Goal: Task Accomplishment & Management: Use online tool/utility

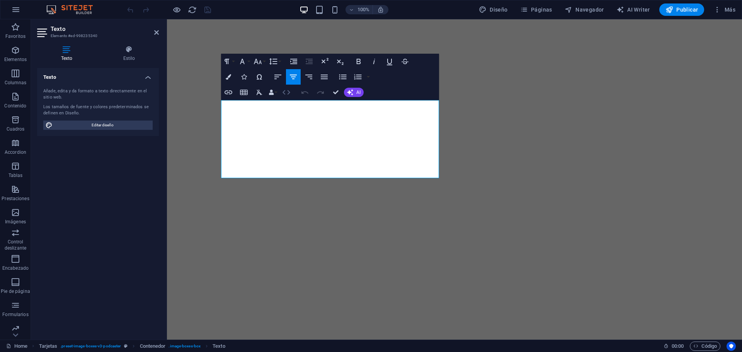
click at [289, 92] on icon "button" at bounding box center [286, 92] width 8 height 5
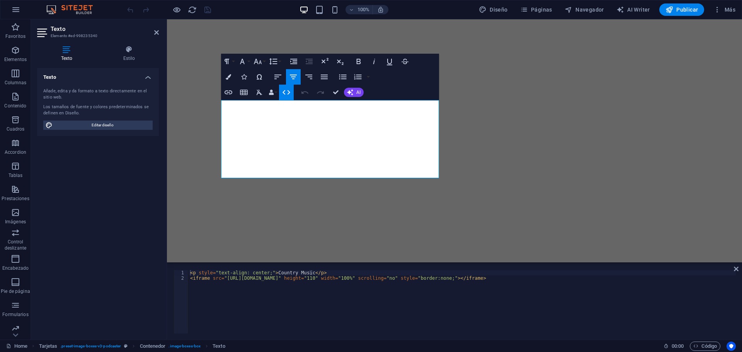
type textarea "<iframe src="https://sonicpanel.streaming10.net/cp/widgets/player/single/?p=820…"
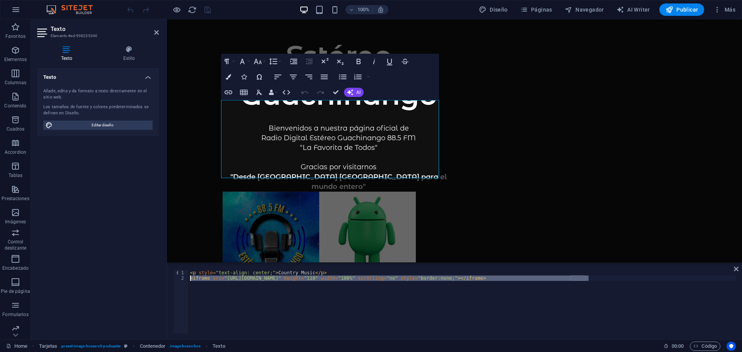
scroll to position [6684, 0]
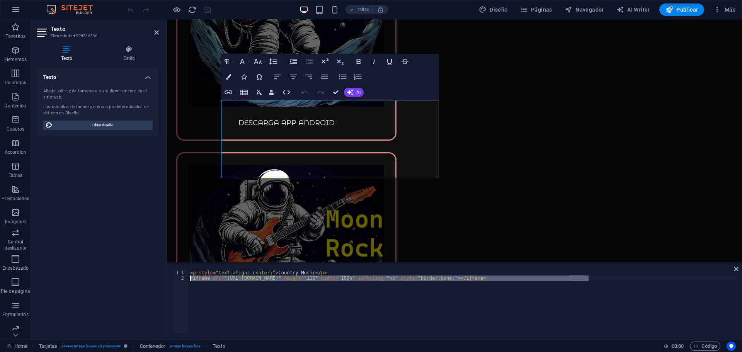
drag, startPoint x: 592, startPoint y: 278, endPoint x: 181, endPoint y: 278, distance: 410.7
click at [185, 278] on div "<iframe src="https://sonicpanel.streaming10.net/cp/widgets/player/single/?p=820…" at bounding box center [454, 301] width 563 height 63
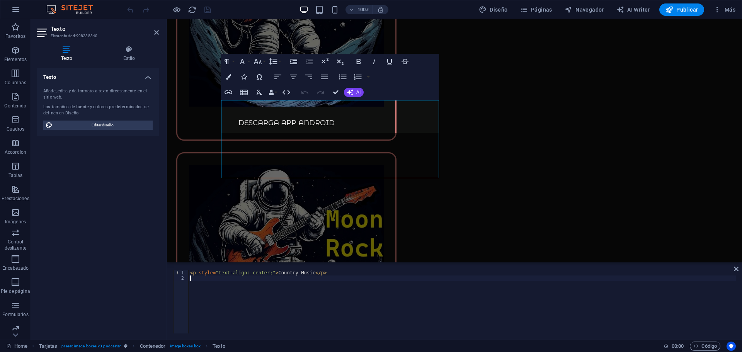
type textarea "<p style="text-align: center;">Country Music</p>"
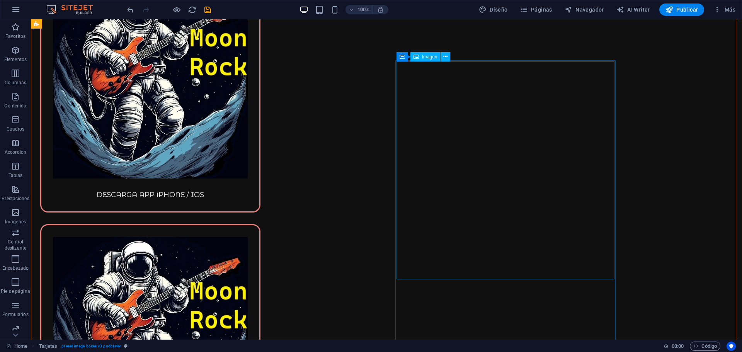
scroll to position [6569, 0]
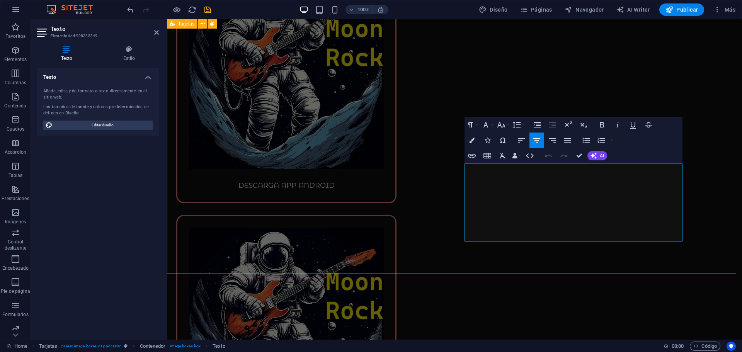
scroll to position [6684, 0]
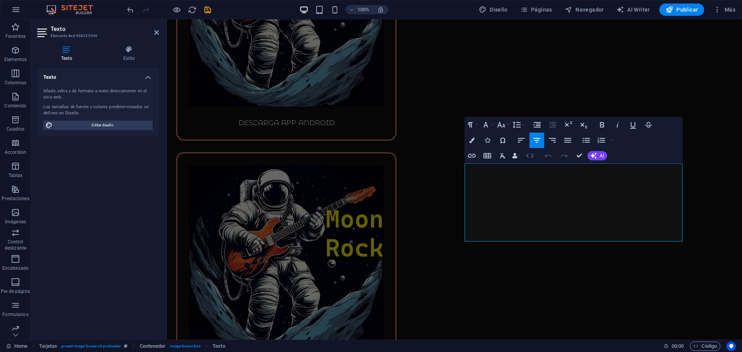
click at [528, 156] on icon "button" at bounding box center [529, 155] width 9 height 9
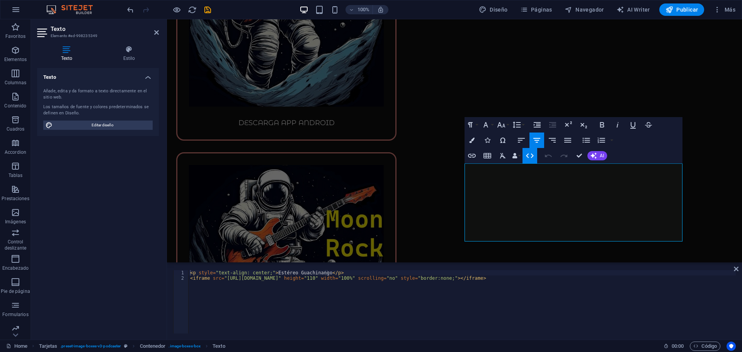
type textarea "<iframe src="https://sonicpanel.streaming10.net/cp/widgets/player/single/?p=819…"
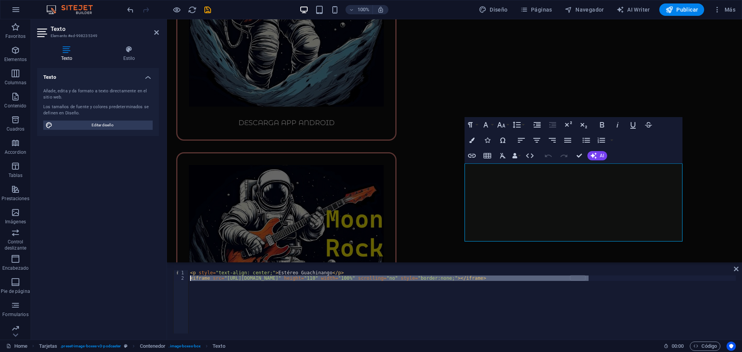
drag, startPoint x: 594, startPoint y: 280, endPoint x: 185, endPoint y: 279, distance: 408.4
click at [185, 279] on div "<iframe src="https://sonicpanel.streaming10.net/cp/widgets/player/single/?p=819…" at bounding box center [454, 301] width 563 height 63
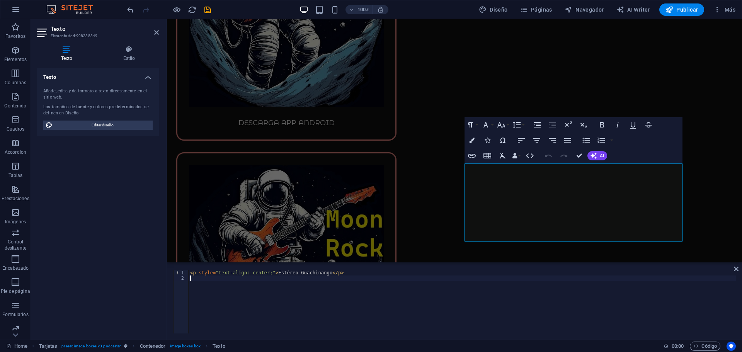
type textarea "<p style="text-align: center;">Estéreo Guachinango</p>"
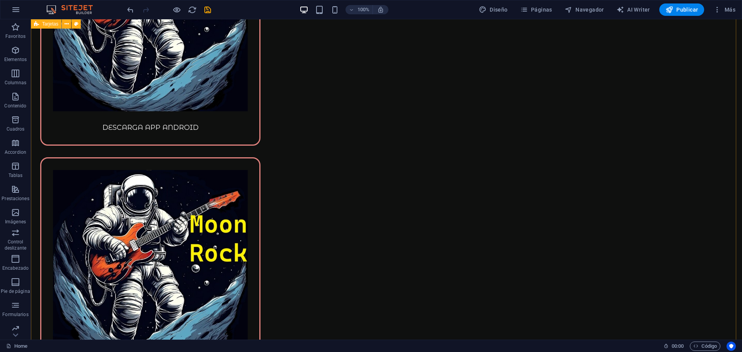
scroll to position [6955, 0]
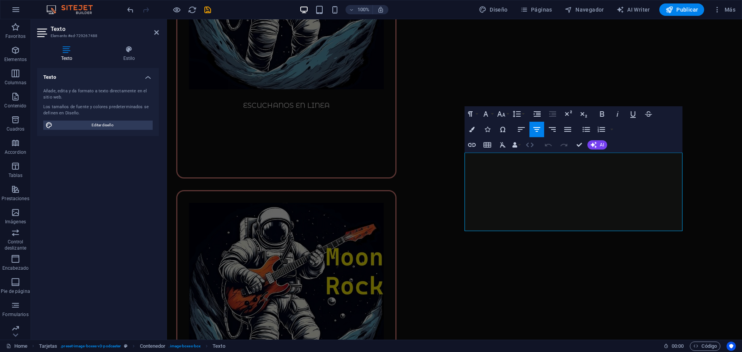
click at [527, 145] on icon "button" at bounding box center [529, 144] width 9 height 9
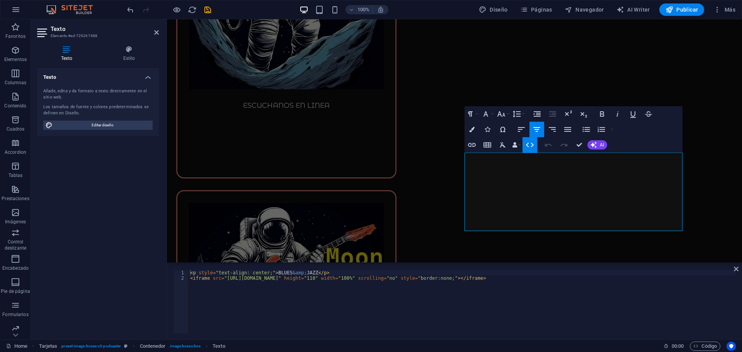
type textarea "<iframe src="https://sonicpanel.streaming10.net/cp/widgets/player/single/?p=811…"
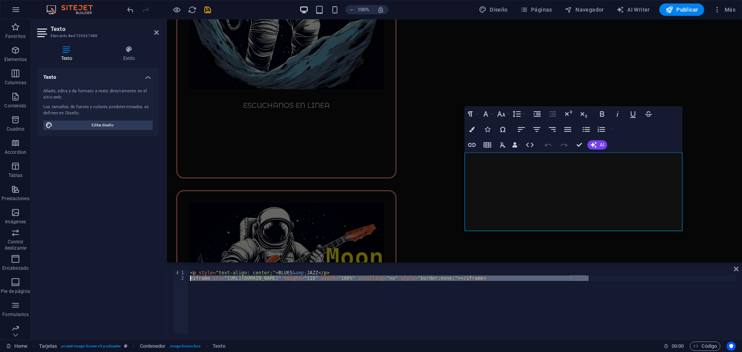
drag, startPoint x: 596, startPoint y: 279, endPoint x: 187, endPoint y: 281, distance: 408.4
click at [187, 281] on div "<iframe src="https://sonicpanel.streaming10.net/cp/widgets/player/single/?p=811…" at bounding box center [454, 301] width 563 height 63
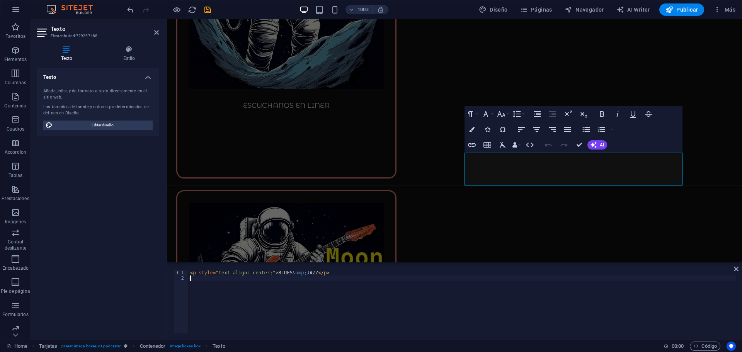
type textarea "<p style="text-align: center;">BLUES &amp; JAZZ</p>"
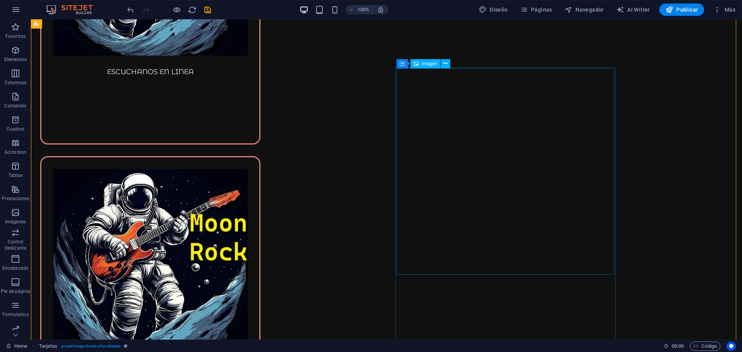
scroll to position [7303, 0]
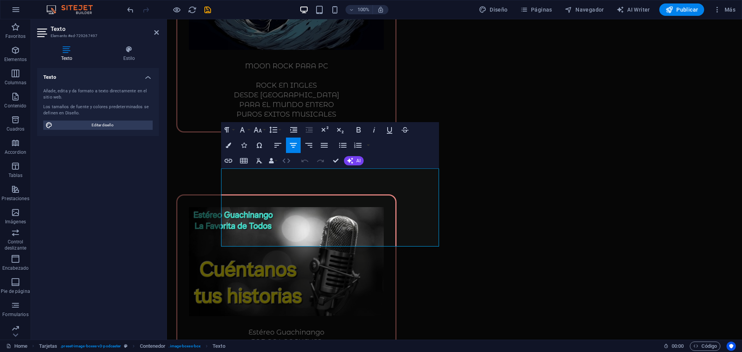
click at [288, 162] on icon "button" at bounding box center [286, 160] width 9 height 9
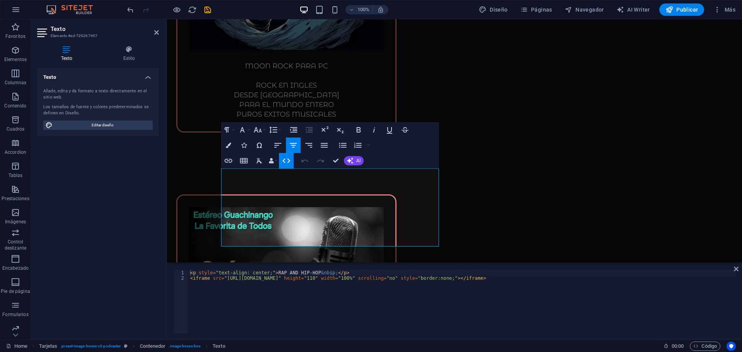
type textarea "<iframe src="https://sonicpanel.streaming10.net/cp/widgets/player/single/?p=805…"
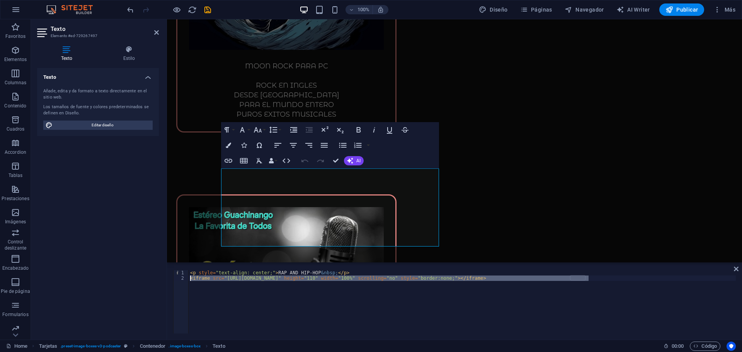
drag, startPoint x: 593, startPoint y: 279, endPoint x: 178, endPoint y: 278, distance: 415.0
click at [178, 278] on div "<iframe src="https://sonicpanel.streaming10.net/cp/widgets/player/single/?p=805…" at bounding box center [454, 301] width 563 height 63
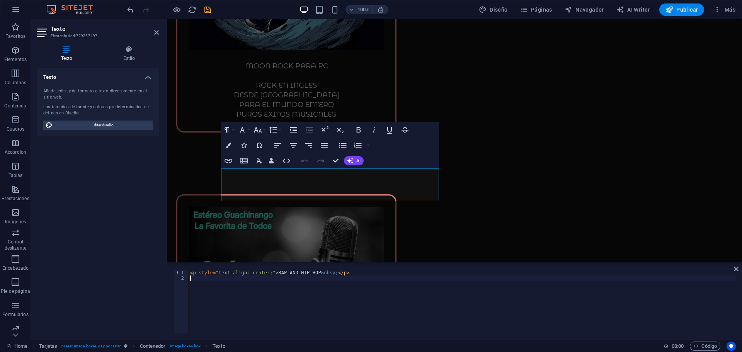
type textarea "<p style="text-align: center;">RAP AND HIP-HOP&nbsp;</p>"
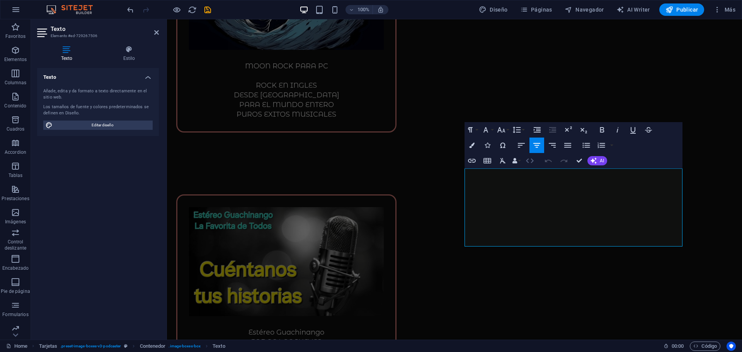
click at [531, 164] on icon "button" at bounding box center [529, 160] width 9 height 9
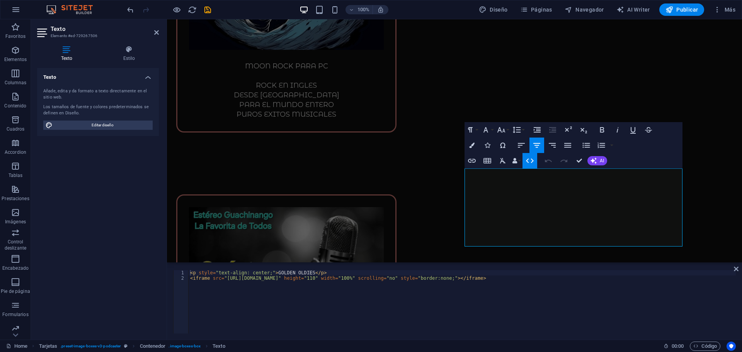
type textarea "<iframe src="https://sonicpanel.streaming10.net/cp/widgets/player/single/?p=819…"
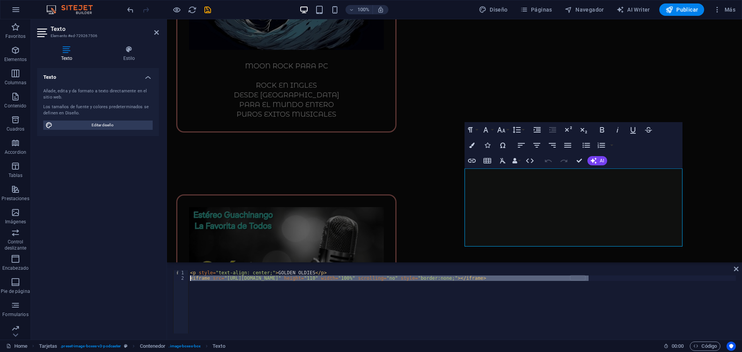
drag, startPoint x: 600, startPoint y: 280, endPoint x: 173, endPoint y: 284, distance: 427.0
click at [173, 279] on div "<iframe src="https://sonicpanel.streaming10.net/cp/widgets/player/single/?p=819…" at bounding box center [454, 301] width 563 height 63
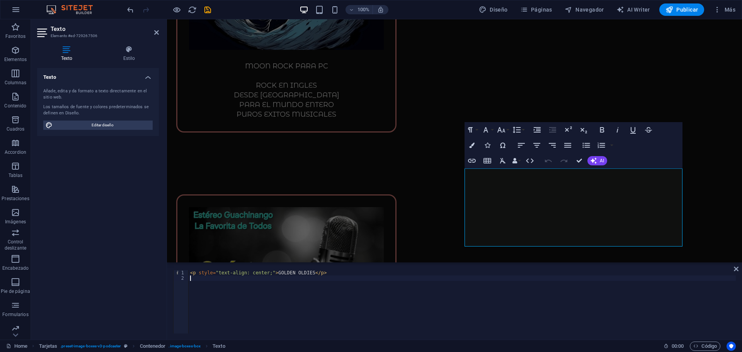
type textarea "<p style="text-align: center;">GOLDEN OLDIES</p>"
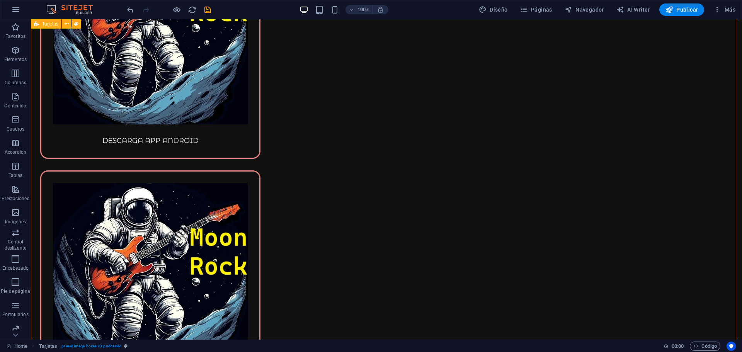
scroll to position [6916, 0]
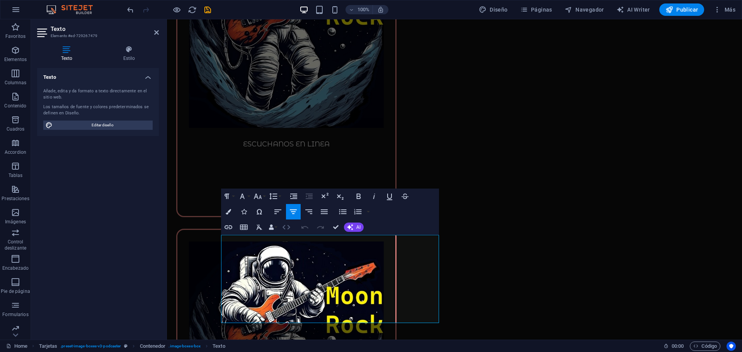
click at [284, 228] on icon "button" at bounding box center [286, 227] width 8 height 5
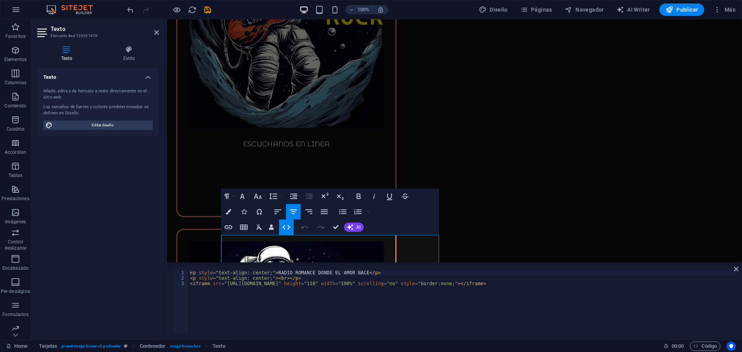
type textarea "<iframe src="https://sonicpanel.streaming10.net/cp/widgets/player/single/?p=803…"
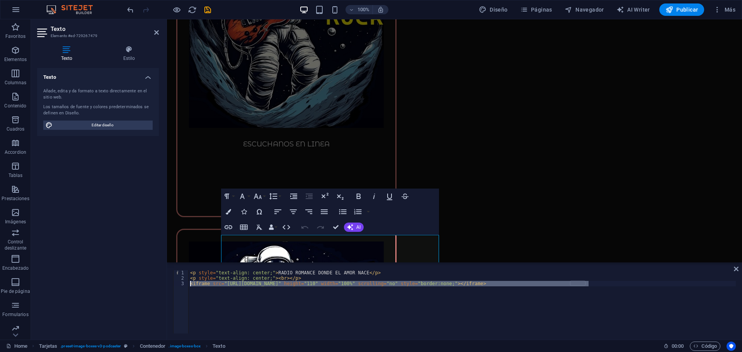
drag, startPoint x: 596, startPoint y: 286, endPoint x: 179, endPoint y: 283, distance: 416.9
click at [179, 283] on div "<iframe src="https://sonicpanel.streaming10.net/cp/widgets/player/single/?p=803…" at bounding box center [454, 301] width 563 height 63
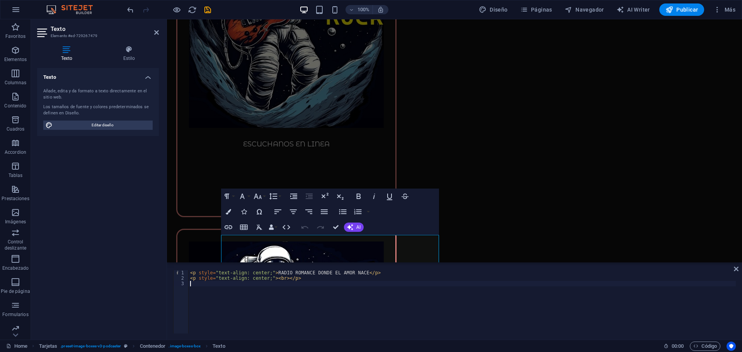
type textarea "<p style="text-align: center;"><br></p>"
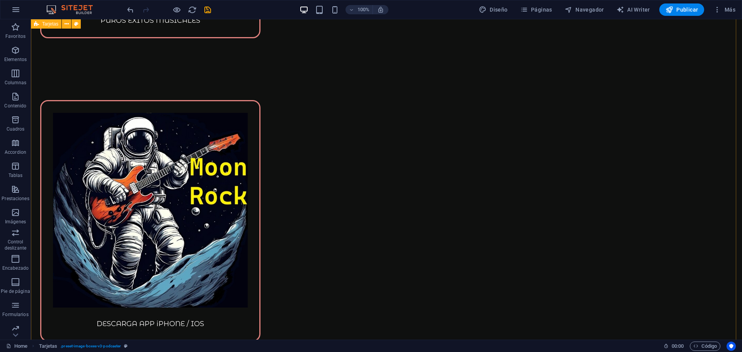
scroll to position [6491, 0]
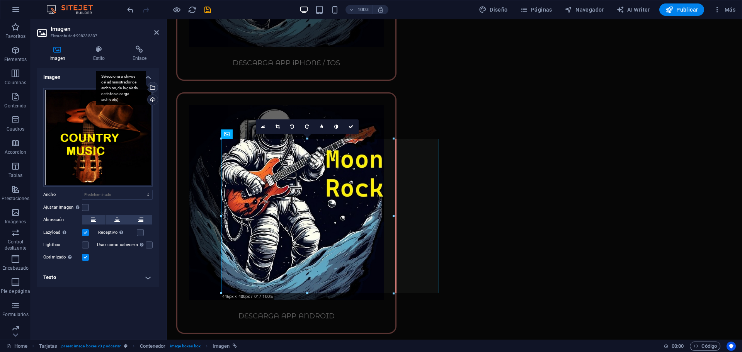
click at [155, 89] on div "Selecciona archivos del administrador de archivos, de la galería de fotos o car…" at bounding box center [152, 88] width 12 height 12
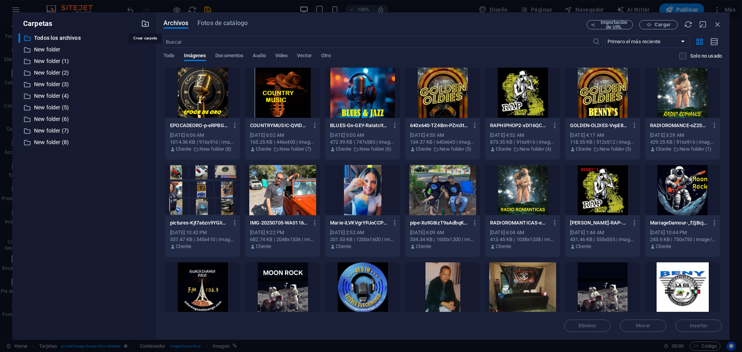
click at [143, 23] on icon "button" at bounding box center [145, 23] width 9 height 9
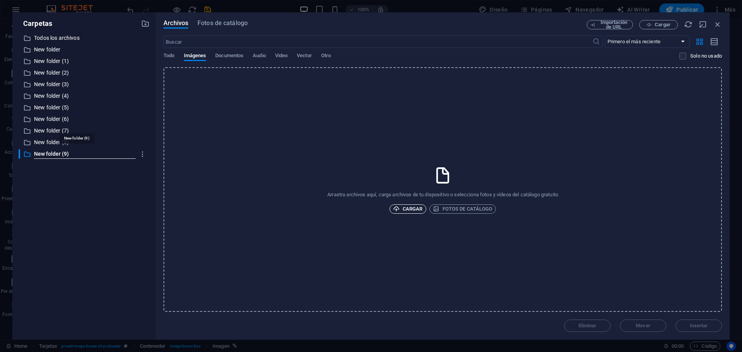
click at [408, 209] on span "Cargar" at bounding box center [408, 208] width 30 height 9
click at [415, 211] on span "Cargar" at bounding box center [408, 208] width 30 height 9
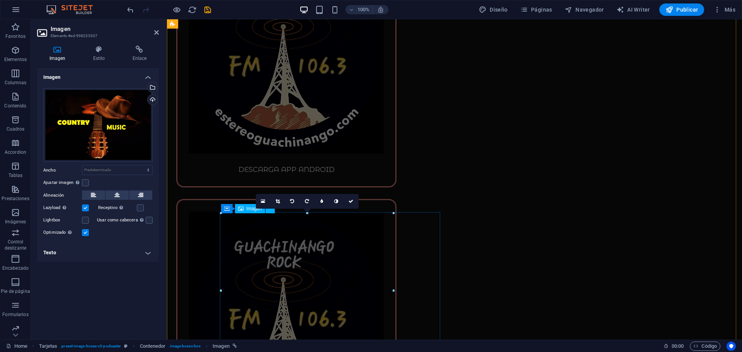
scroll to position [6491, 0]
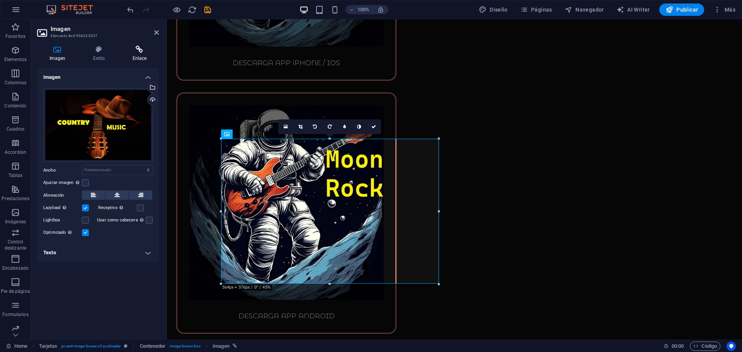
click at [143, 49] on icon at bounding box center [139, 50] width 39 height 8
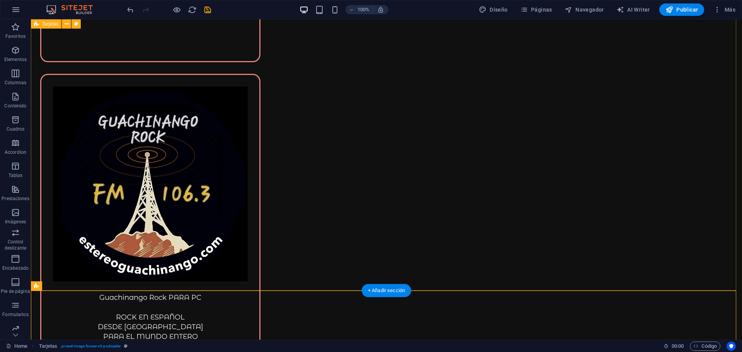
scroll to position [6221, 0]
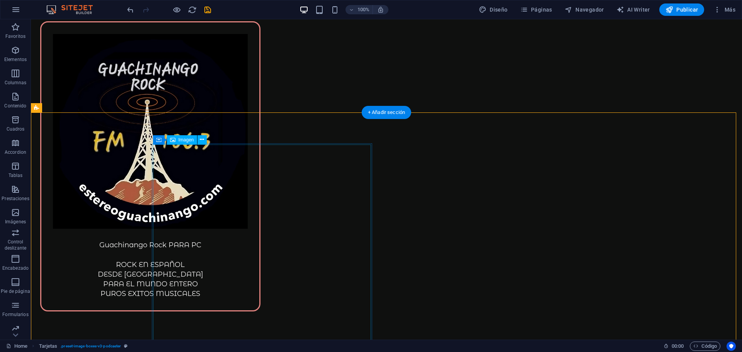
select select "%"
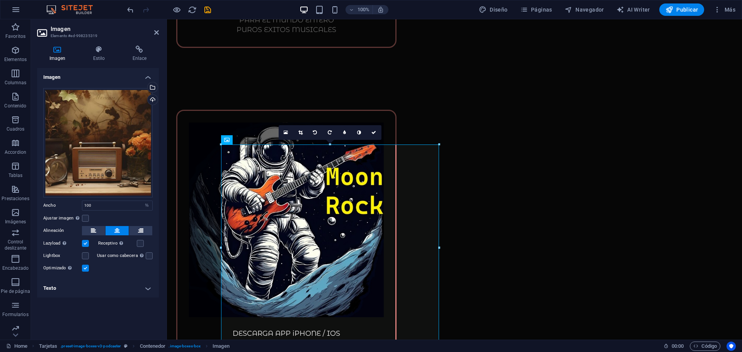
click at [56, 49] on icon at bounding box center [57, 50] width 41 height 8
click at [153, 86] on div "Selecciona archivos del administrador de archivos, de la galería de fotos o car…" at bounding box center [152, 88] width 12 height 12
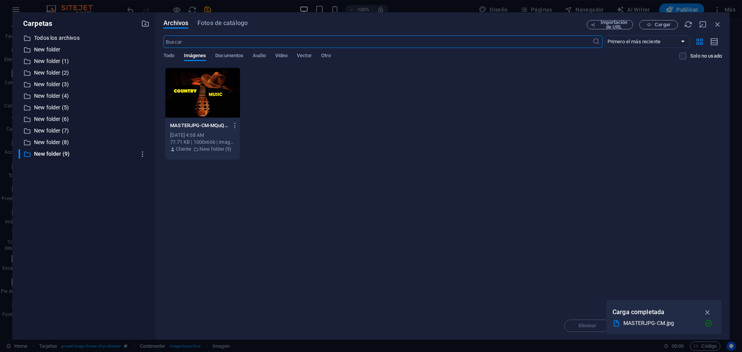
scroll to position [5278, 0]
click at [225, 23] on span "Fotos de catálogo" at bounding box center [222, 23] width 50 height 9
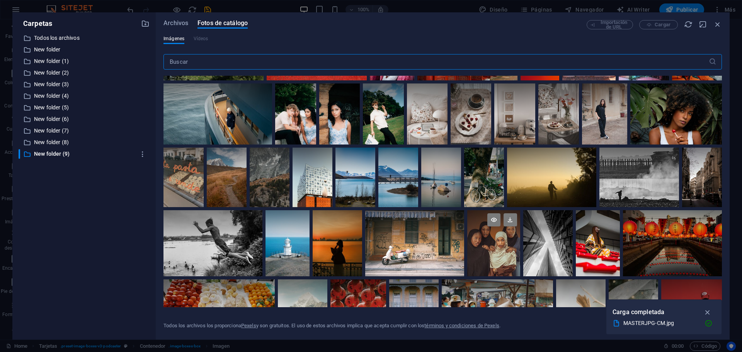
scroll to position [3037, 0]
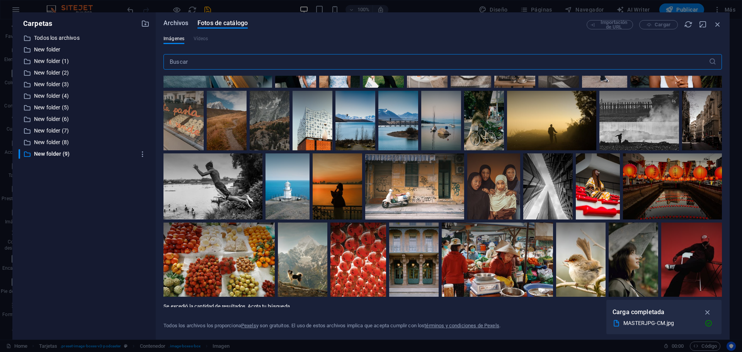
click at [173, 21] on span "Archivos" at bounding box center [175, 23] width 25 height 9
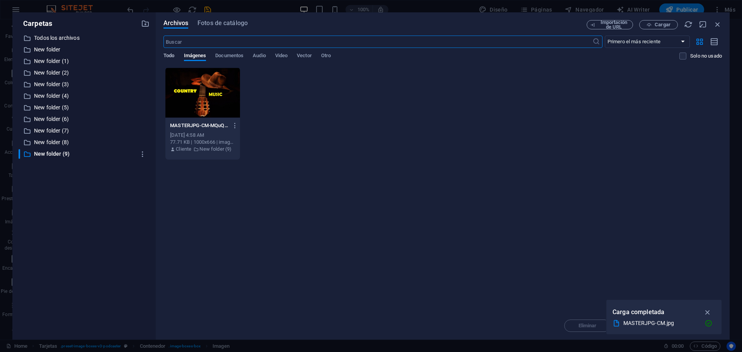
click at [164, 54] on span "Todo" at bounding box center [168, 56] width 11 height 11
click at [206, 57] on span "Imágenes" at bounding box center [195, 56] width 22 height 11
click at [240, 57] on span "Documentos" at bounding box center [229, 56] width 28 height 11
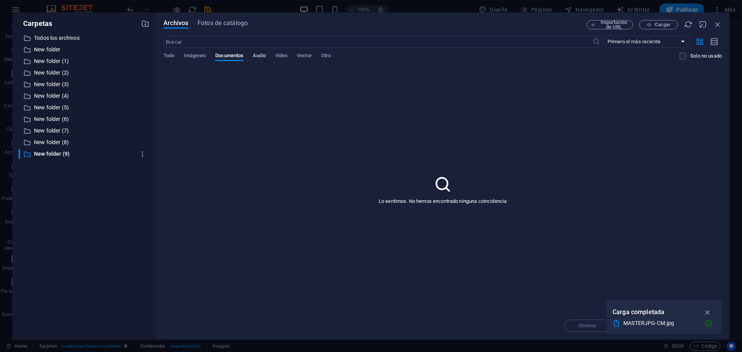
click at [262, 57] on span "Audio" at bounding box center [259, 56] width 13 height 11
click at [287, 56] on span "Video" at bounding box center [281, 56] width 12 height 11
click at [308, 57] on span "Vector" at bounding box center [304, 56] width 15 height 11
click at [325, 59] on span "Otro" at bounding box center [326, 56] width 10 height 11
click at [52, 60] on p "New folder (1)" at bounding box center [84, 61] width 101 height 9
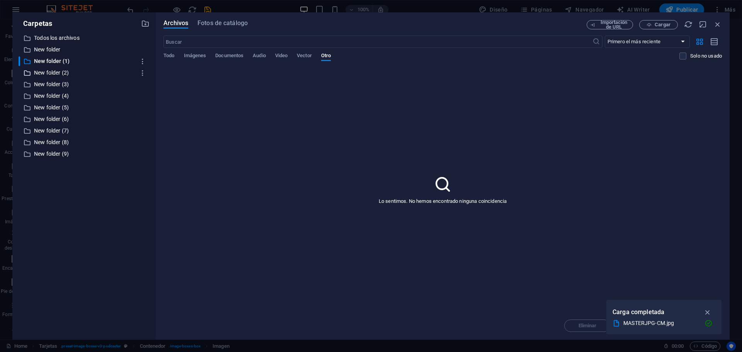
click at [49, 70] on p "New folder (2)" at bounding box center [84, 72] width 101 height 9
click at [46, 51] on p "New folder" at bounding box center [84, 49] width 101 height 9
click at [61, 37] on p "Todos los archivos" at bounding box center [84, 38] width 101 height 9
click at [232, 24] on span "Fotos de catálogo" at bounding box center [222, 23] width 50 height 9
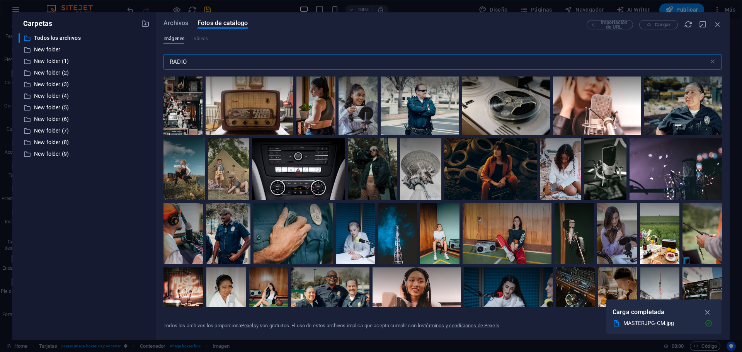
scroll to position [1314, 0]
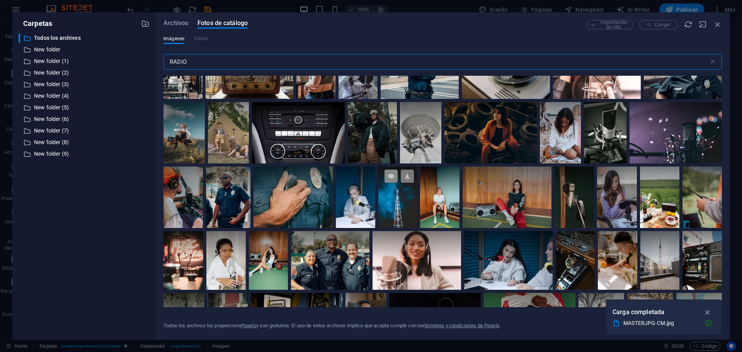
type input "RADIO"
click at [388, 174] on icon at bounding box center [390, 176] width 13 height 13
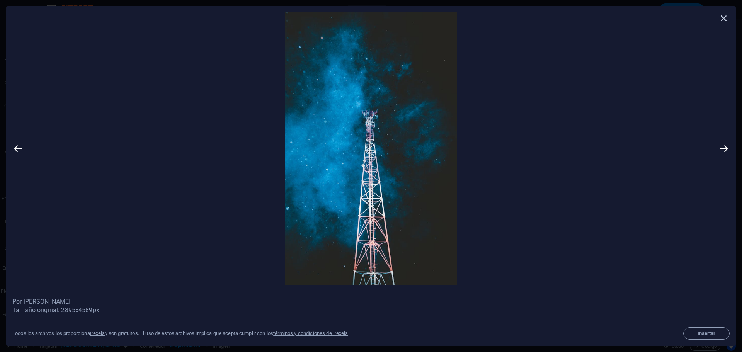
click at [720, 19] on icon at bounding box center [724, 18] width 12 height 12
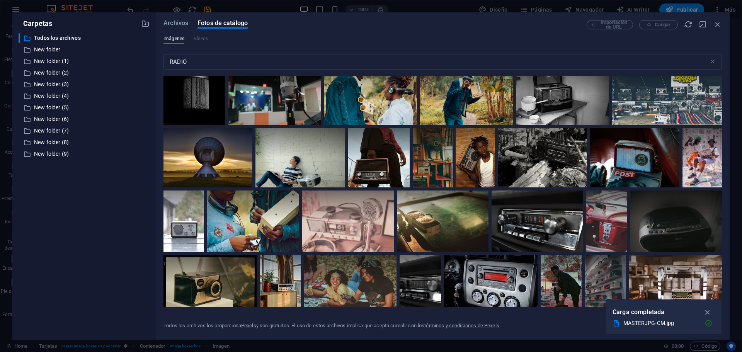
scroll to position [0, 0]
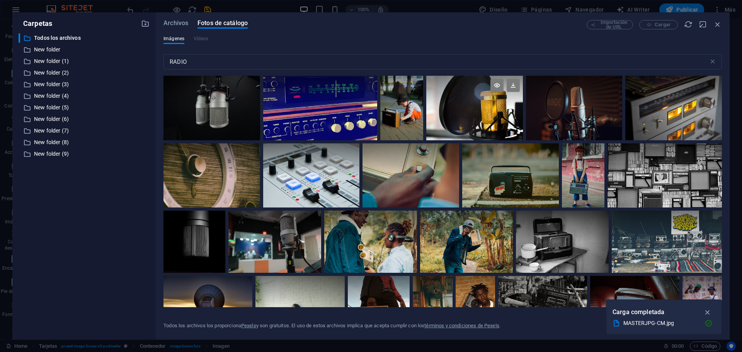
click at [498, 109] on div at bounding box center [474, 108] width 97 height 65
click at [498, 109] on div at bounding box center [474, 124] width 97 height 32
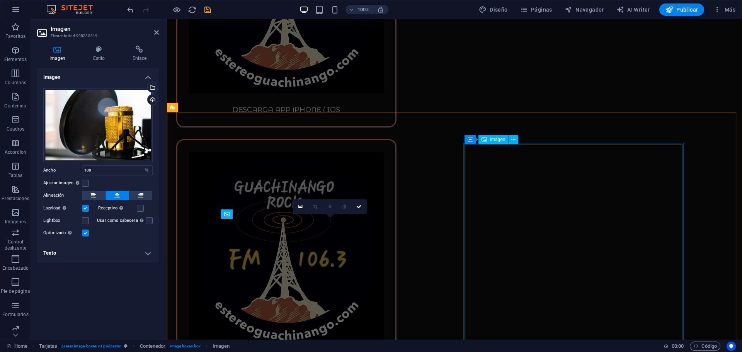
scroll to position [6221, 0]
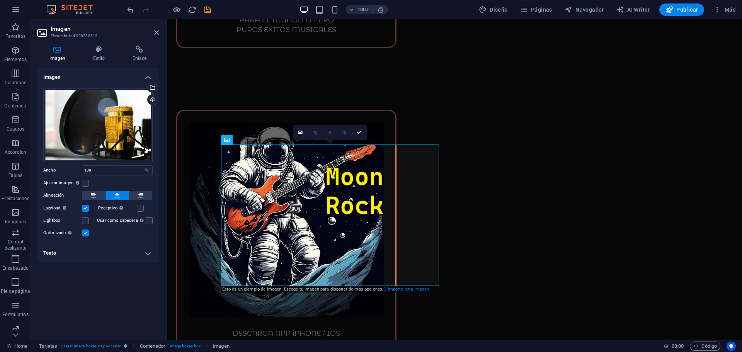
click at [405, 289] on link "O importe esta imagen" at bounding box center [406, 289] width 46 height 5
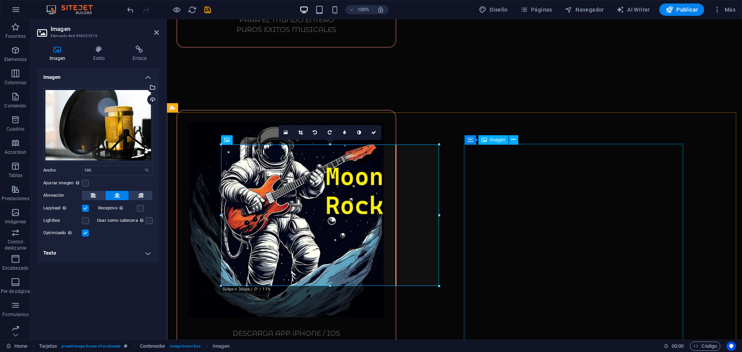
select select "%"
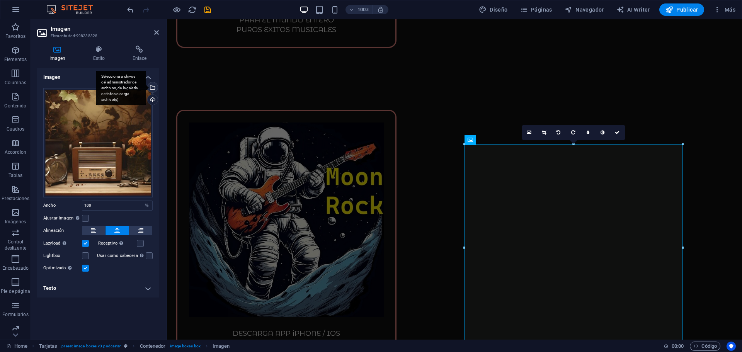
click at [155, 86] on div "Selecciona archivos del administrador de archivos, de la galería de fotos o car…" at bounding box center [152, 88] width 12 height 12
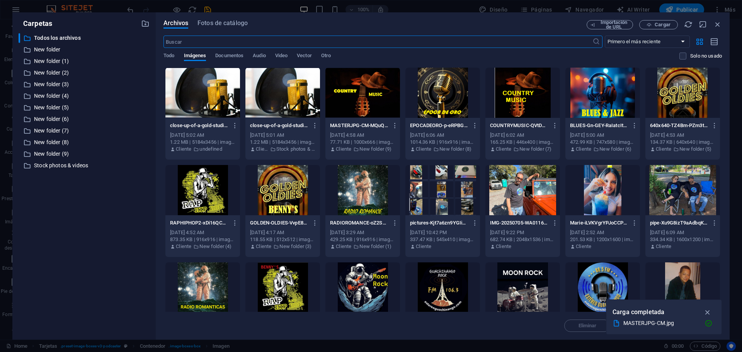
scroll to position [5278, 0]
click at [72, 40] on p "Todos los archivos" at bounding box center [84, 38] width 101 height 9
click at [209, 23] on span "Fotos de catálogo" at bounding box center [222, 23] width 50 height 9
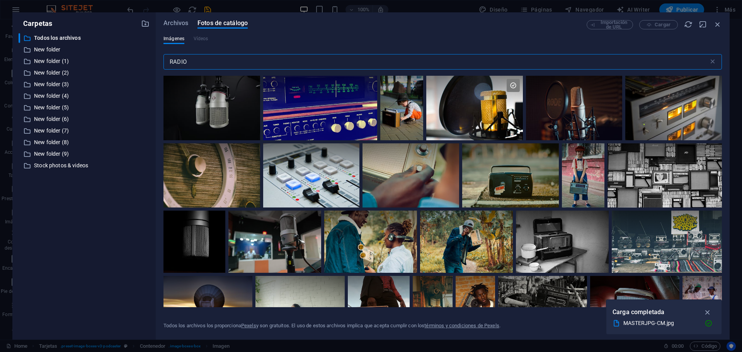
drag, startPoint x: 222, startPoint y: 59, endPoint x: 158, endPoint y: 57, distance: 63.8
click at [156, 54] on div "Archivos Fotos de catálogo Importación de URL Cargar Imágenes Vídeos RADIO ​ To…" at bounding box center [443, 175] width 574 height 327
click at [316, 169] on div at bounding box center [311, 159] width 97 height 32
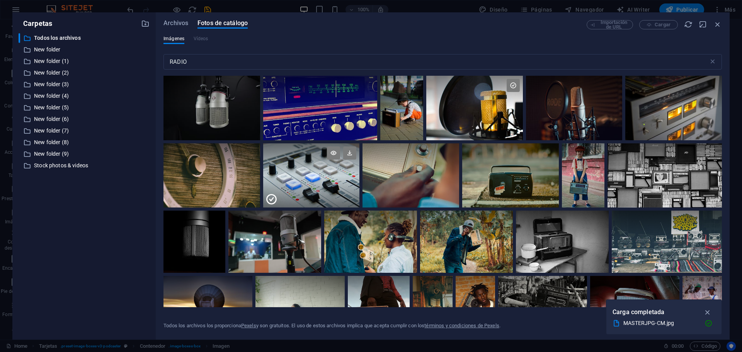
click at [316, 169] on div at bounding box center [311, 159] width 97 height 32
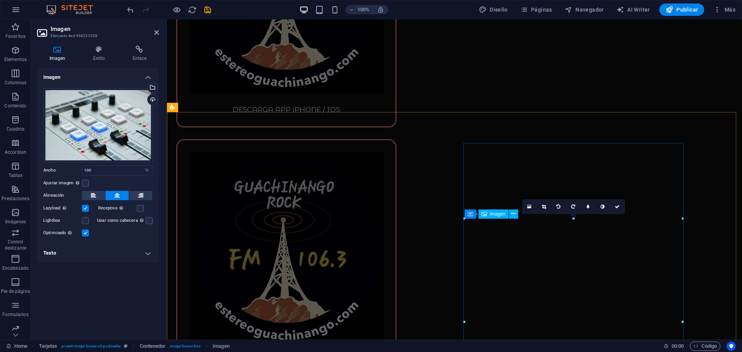
scroll to position [6221, 0]
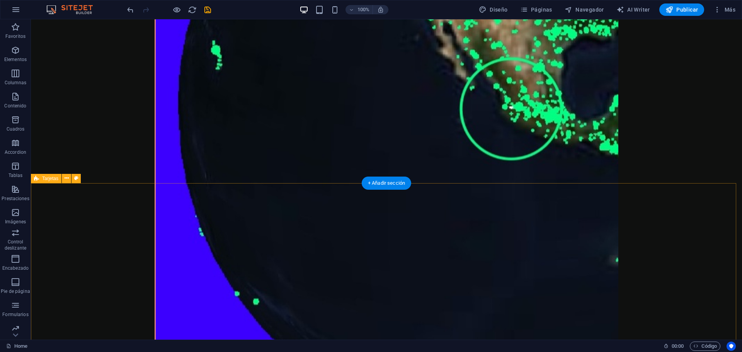
scroll to position [3400, 0]
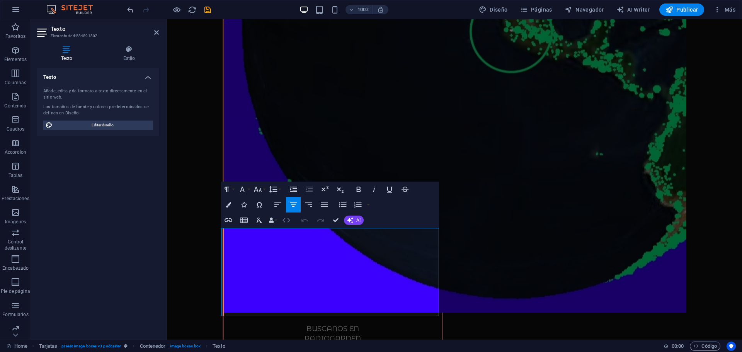
click at [284, 220] on icon "button" at bounding box center [286, 220] width 9 height 9
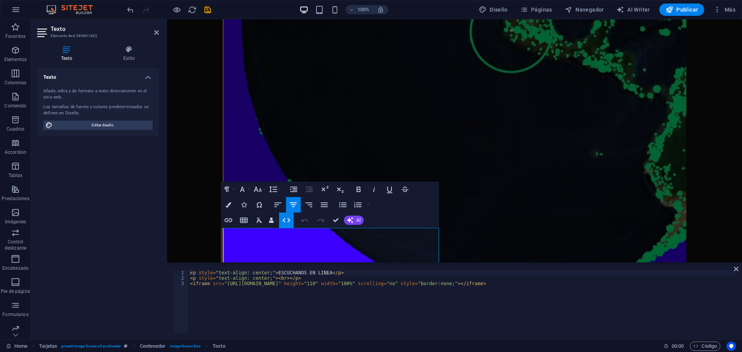
type textarea "<iframe src="https://sonicpanel.streaming10.net/cp/widgets/player/single/?p=815…"
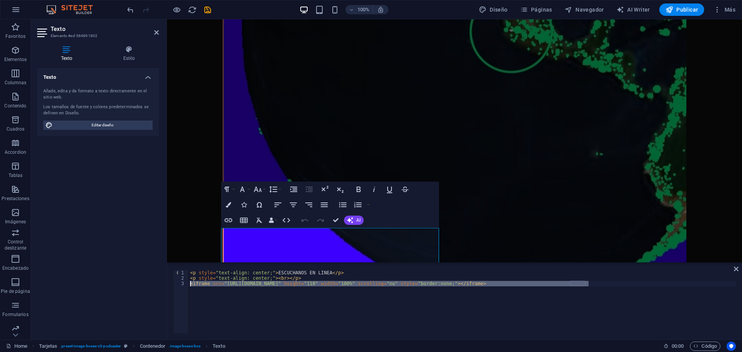
drag, startPoint x: 602, startPoint y: 287, endPoint x: 208, endPoint y: 304, distance: 394.8
click at [173, 284] on div "<iframe src="https://sonicpanel.streaming10.net/cp/widgets/player/single/?p=815…" at bounding box center [454, 301] width 563 height 63
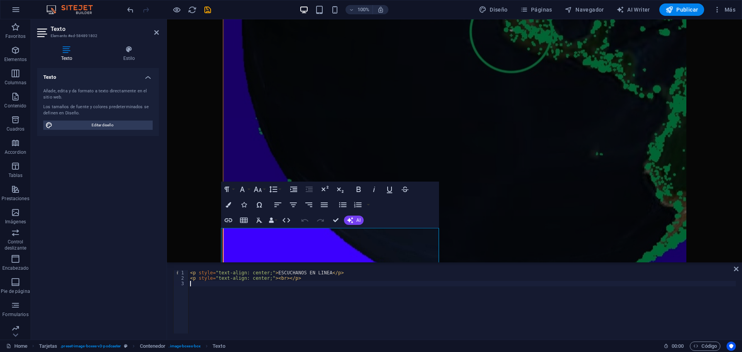
type textarea "<p style="text-align: center;"><br></p>"
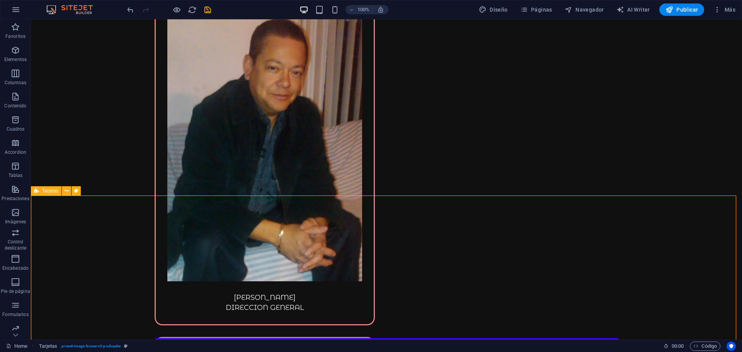
scroll to position [2743, 0]
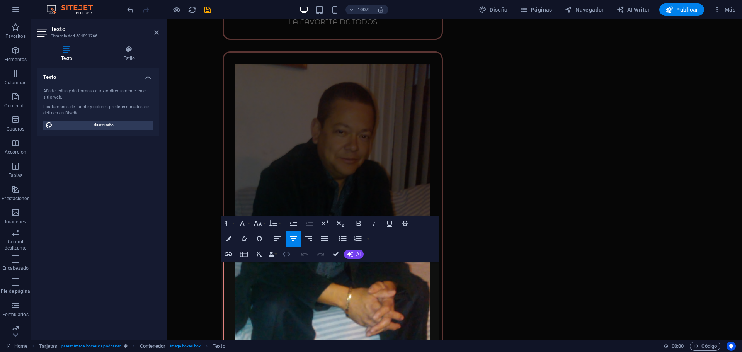
click at [289, 255] on icon "button" at bounding box center [286, 254] width 9 height 9
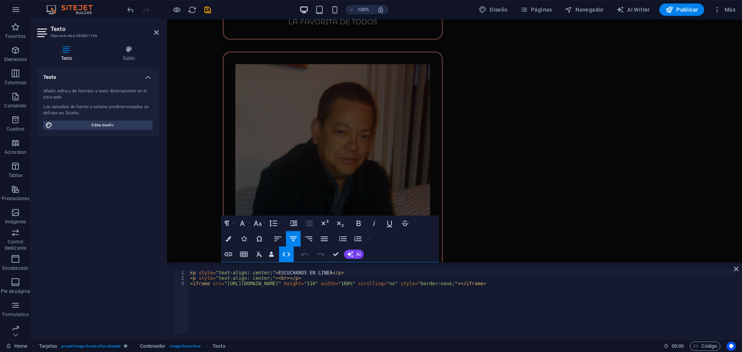
type textarea "<iframe src="https://sonicpanel.streaming10.net/cp/widgets/player/single/?p=816…"
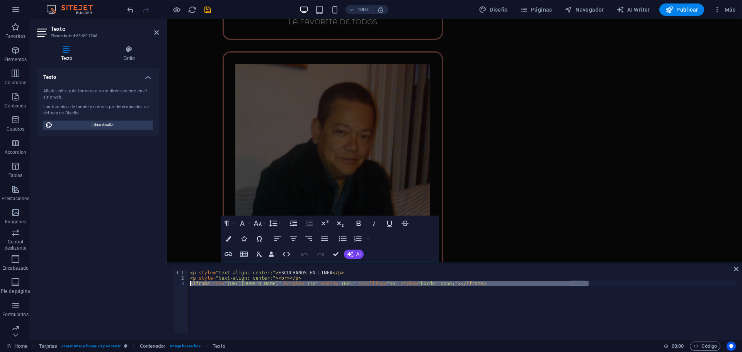
drag, startPoint x: 561, startPoint y: 285, endPoint x: 199, endPoint y: 297, distance: 362.2
click at [178, 283] on div "<iframe src="https://sonicpanel.streaming10.net/cp/widgets/player/single/?p=816…" at bounding box center [454, 301] width 563 height 63
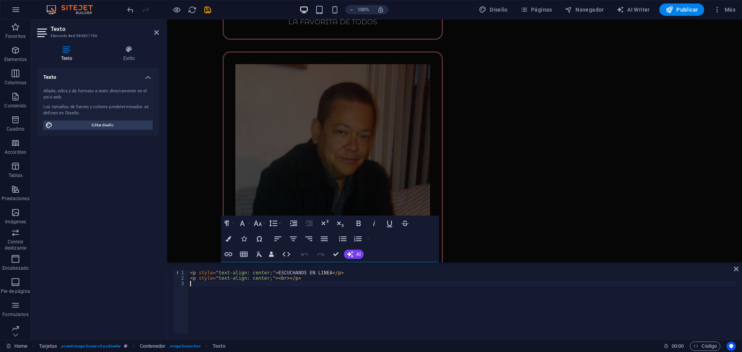
type textarea "<p style="text-align: center;"><br></p>"
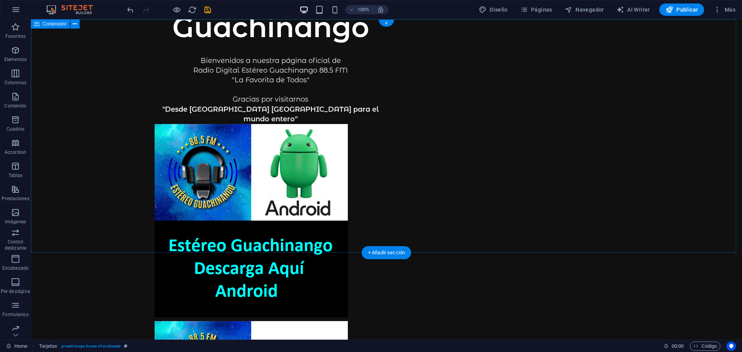
scroll to position [0, 0]
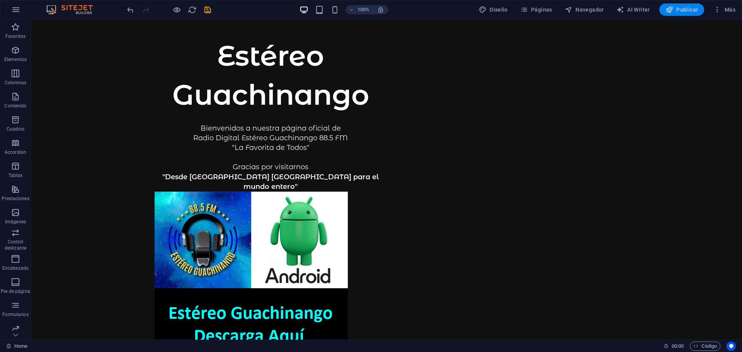
click at [693, 12] on span "Publicar" at bounding box center [681, 10] width 33 height 8
checkbox input "false"
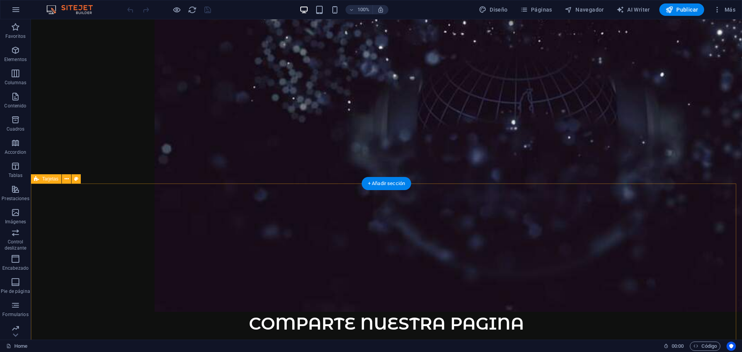
scroll to position [2086, 0]
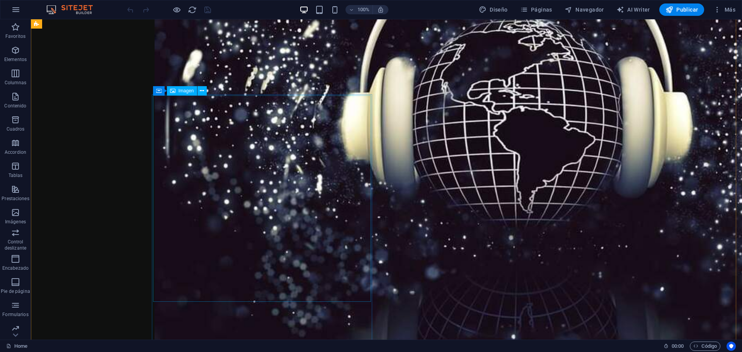
select select "%"
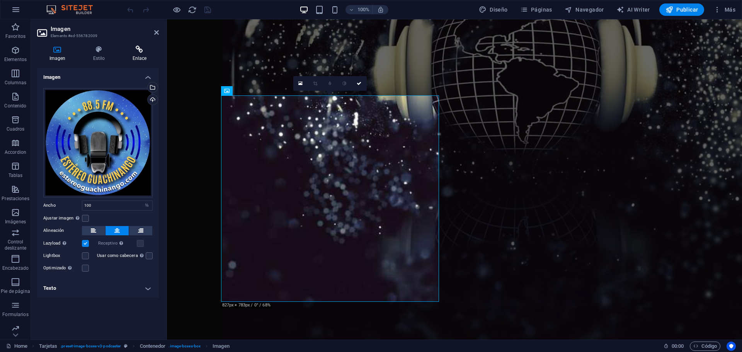
click at [141, 51] on icon at bounding box center [139, 50] width 39 height 8
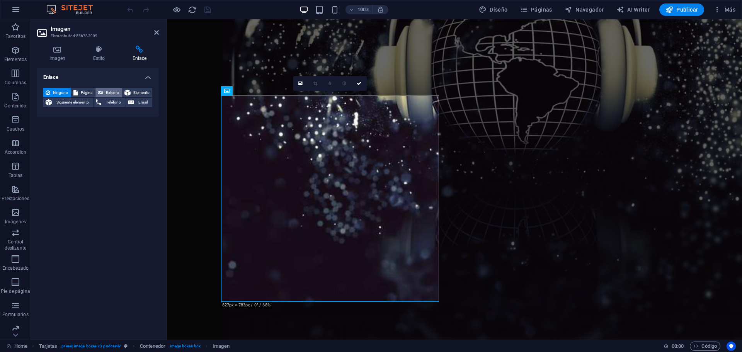
click at [117, 92] on span "Externo" at bounding box center [112, 92] width 14 height 9
select select "blank"
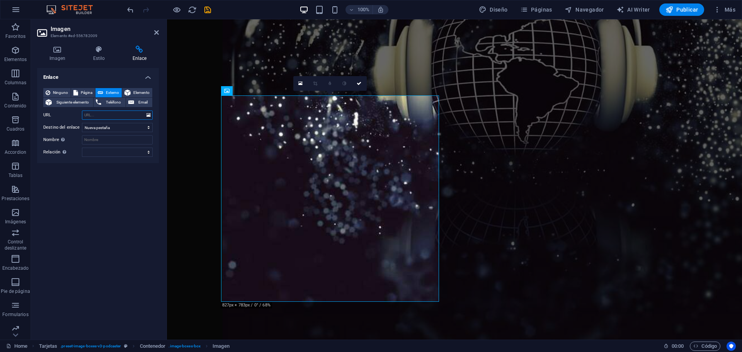
paste input "[URL][DOMAIN_NAME]"
type input "[URL][DOMAIN_NAME]"
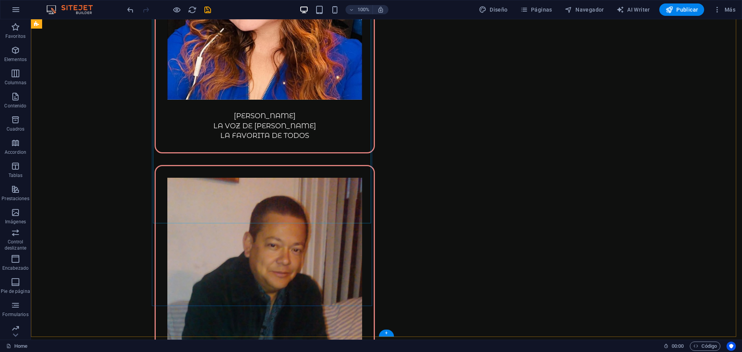
scroll to position [2782, 0]
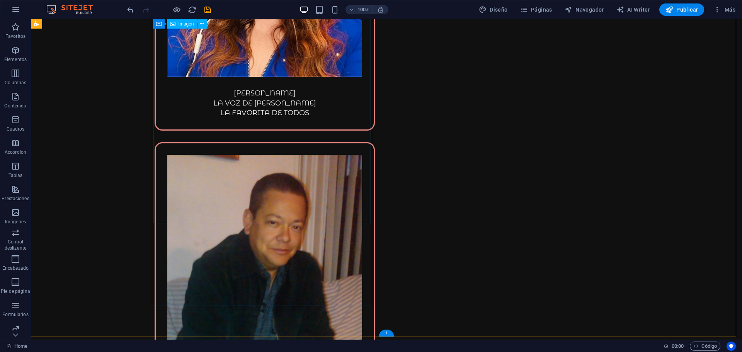
drag, startPoint x: 265, startPoint y: 202, endPoint x: 133, endPoint y: 206, distance: 131.8
select select "%"
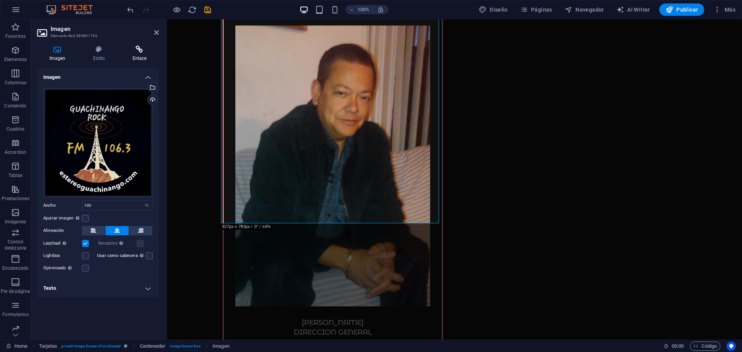
click at [145, 56] on h4 "Enlace" at bounding box center [139, 54] width 39 height 16
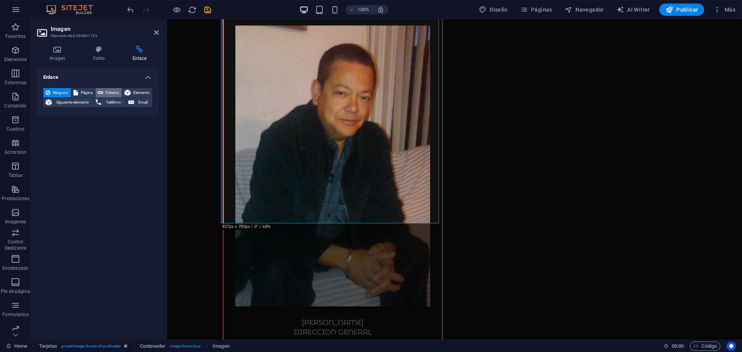
click at [115, 92] on span "Externo" at bounding box center [112, 92] width 14 height 9
select select "blank"
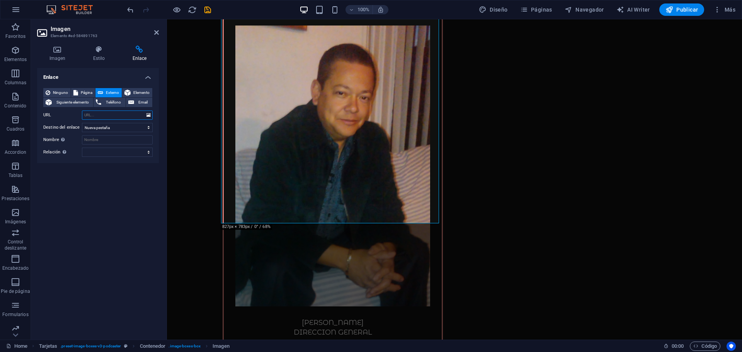
paste input "[URL][DOMAIN_NAME]"
type input "[URL][DOMAIN_NAME]"
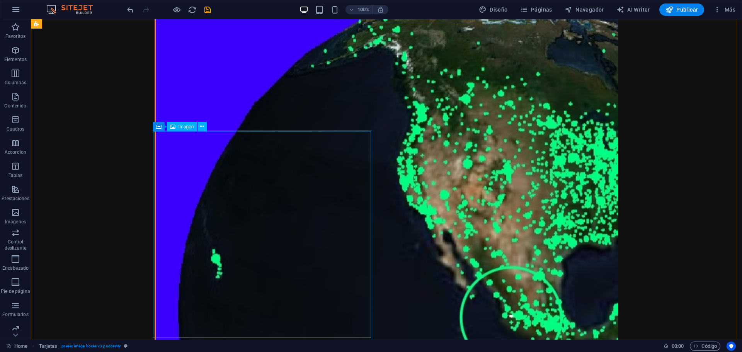
scroll to position [3323, 0]
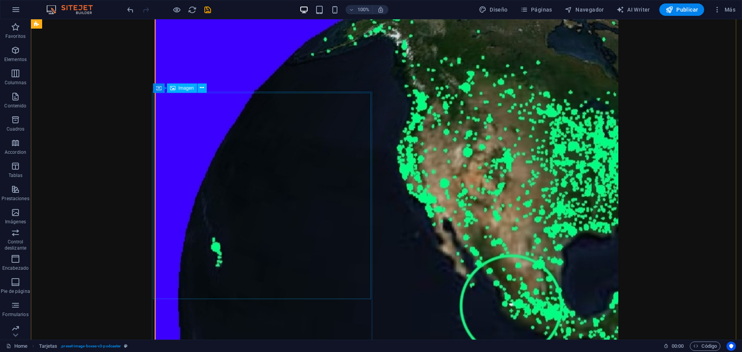
select select "%"
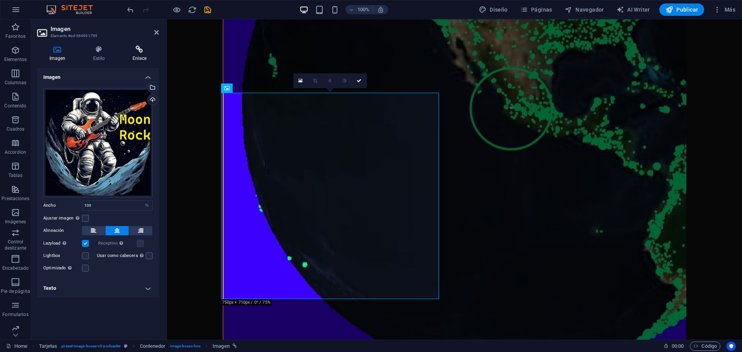
click at [138, 53] on icon at bounding box center [139, 50] width 39 height 8
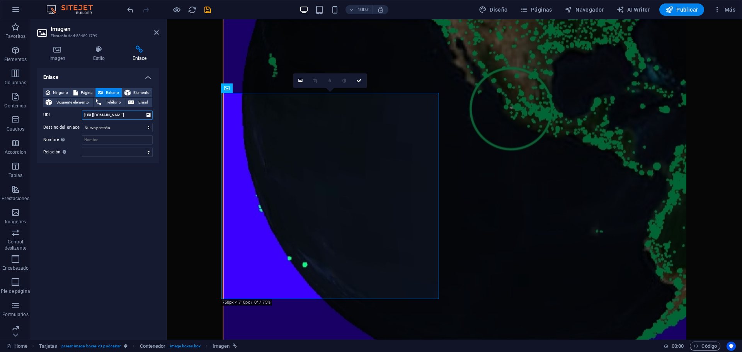
click at [125, 115] on input "[URL][DOMAIN_NAME]" at bounding box center [117, 115] width 71 height 9
paste input "[URL][DOMAIN_NAME]"
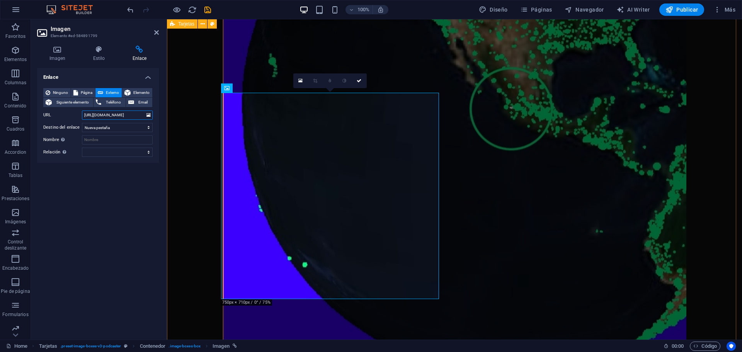
type input "[URL][DOMAIN_NAME]"
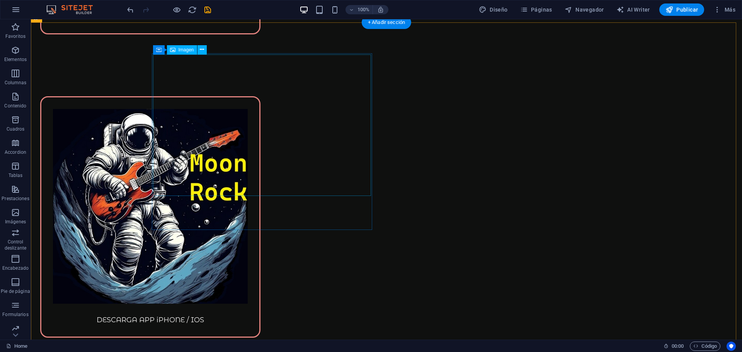
scroll to position [6259, 0]
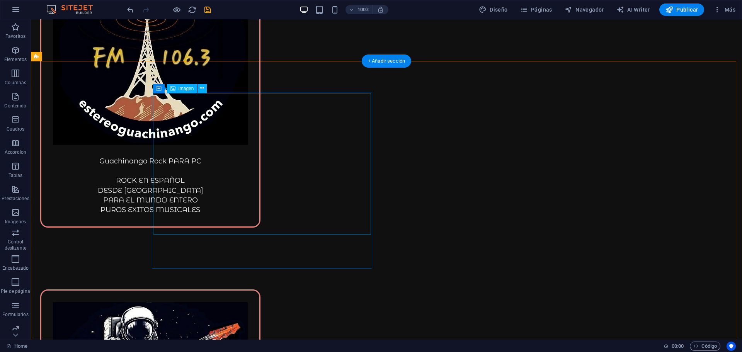
select select "%"
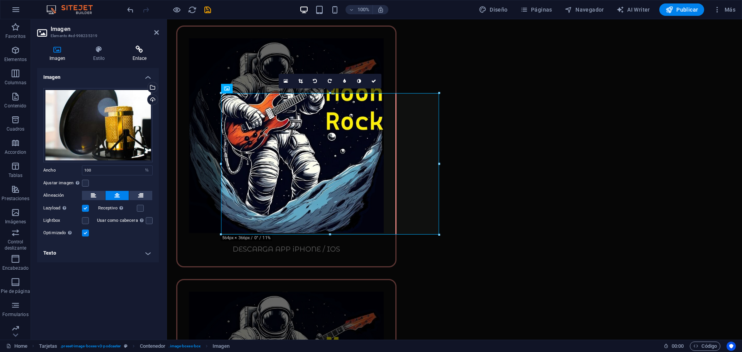
click at [138, 51] on icon at bounding box center [139, 50] width 39 height 8
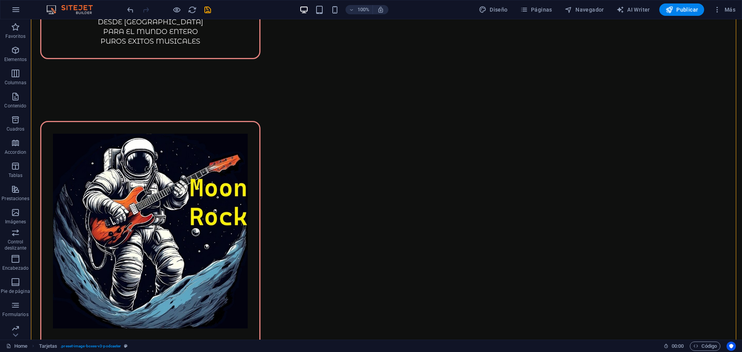
scroll to position [6453, 0]
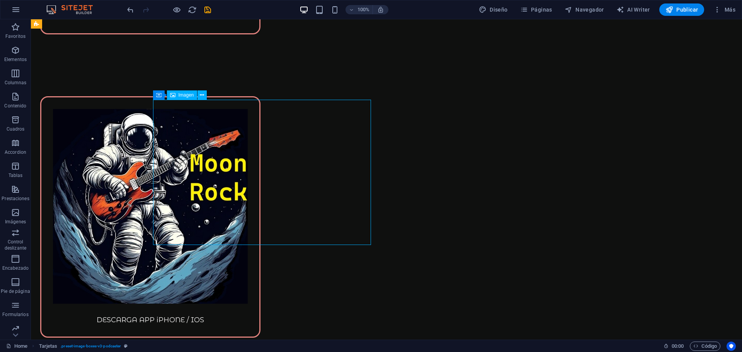
drag, startPoint x: 248, startPoint y: 159, endPoint x: 225, endPoint y: 202, distance: 48.4
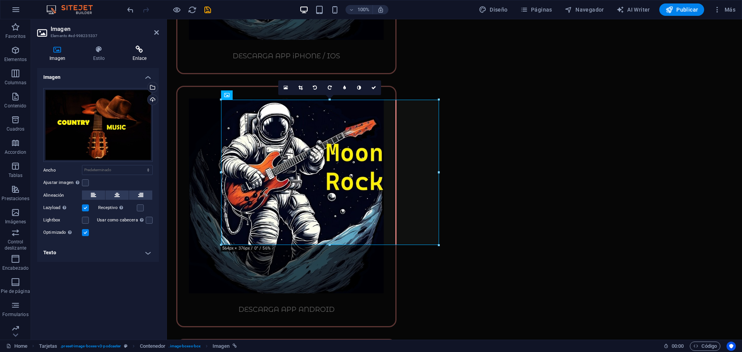
click at [141, 48] on icon at bounding box center [139, 50] width 39 height 8
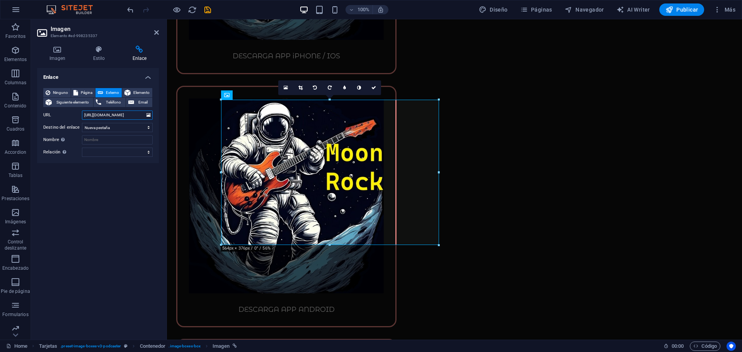
click at [136, 116] on input "[URL][DOMAIN_NAME]" at bounding box center [117, 115] width 71 height 9
click at [130, 116] on input "[URL][DOMAIN_NAME]" at bounding box center [117, 115] width 71 height 9
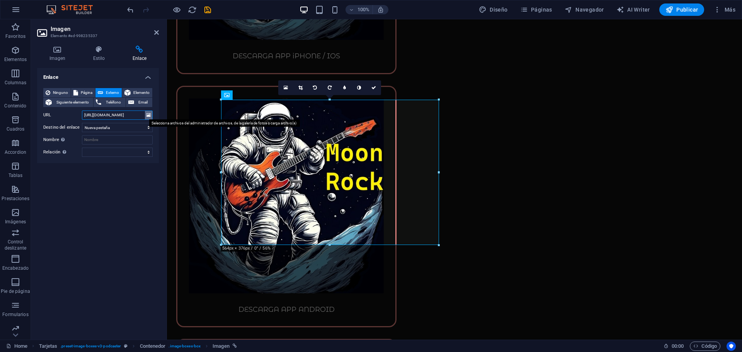
drag, startPoint x: 128, startPoint y: 116, endPoint x: 146, endPoint y: 114, distance: 18.6
click at [146, 114] on div "URL [URL][DOMAIN_NAME]" at bounding box center [97, 115] width 109 height 9
click at [119, 118] on input "[URL][DOMAIN_NAME]" at bounding box center [117, 115] width 71 height 9
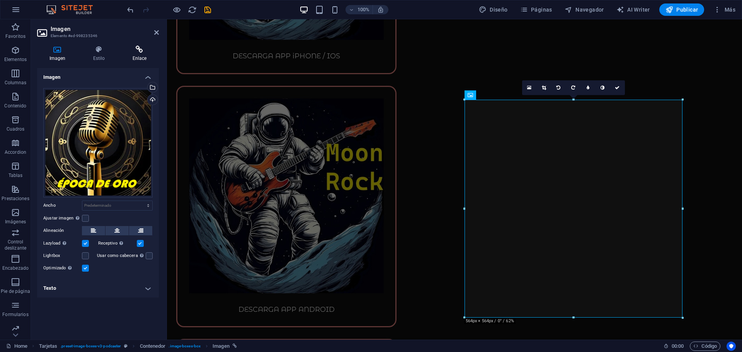
click at [141, 49] on icon at bounding box center [139, 50] width 39 height 8
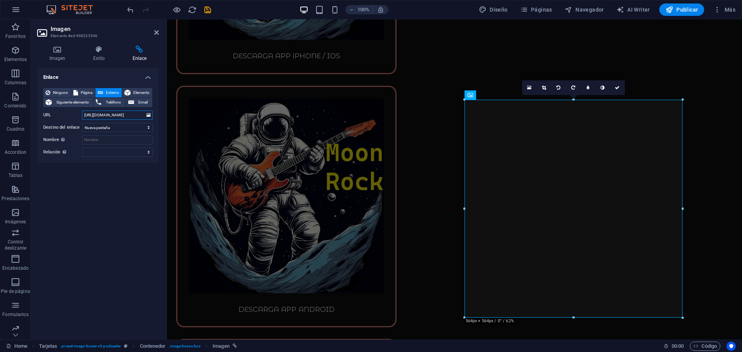
click at [125, 112] on input "[URL][DOMAIN_NAME]" at bounding box center [117, 115] width 71 height 9
click at [126, 112] on input "[URL][DOMAIN_NAME]" at bounding box center [117, 115] width 71 height 9
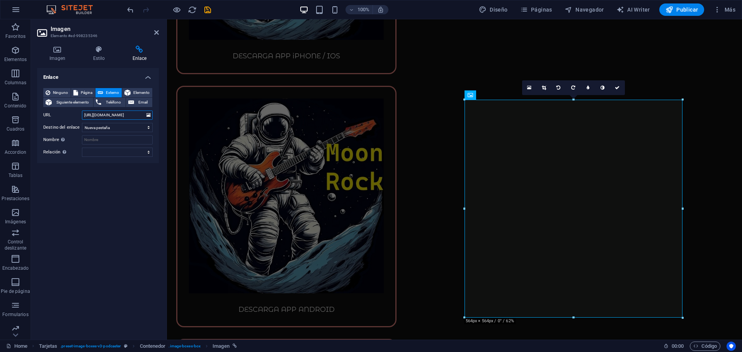
click at [126, 112] on input "[URL][DOMAIN_NAME]" at bounding box center [117, 115] width 71 height 9
drag, startPoint x: 126, startPoint y: 112, endPoint x: 147, endPoint y: 113, distance: 20.9
click at [147, 113] on div "URL [URL][DOMAIN_NAME]" at bounding box center [97, 115] width 109 height 9
click at [121, 113] on input "[URL][DOMAIN_NAME]" at bounding box center [117, 115] width 71 height 9
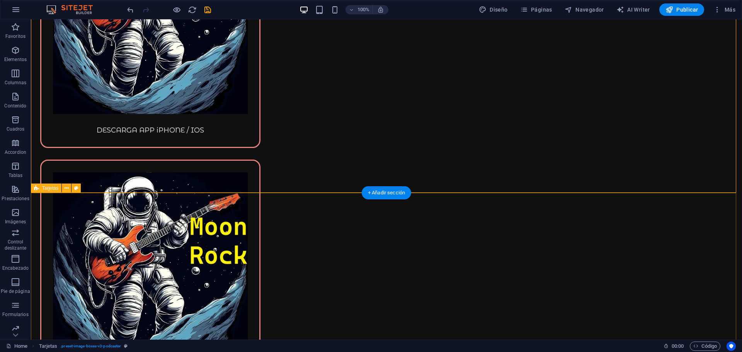
scroll to position [6723, 0]
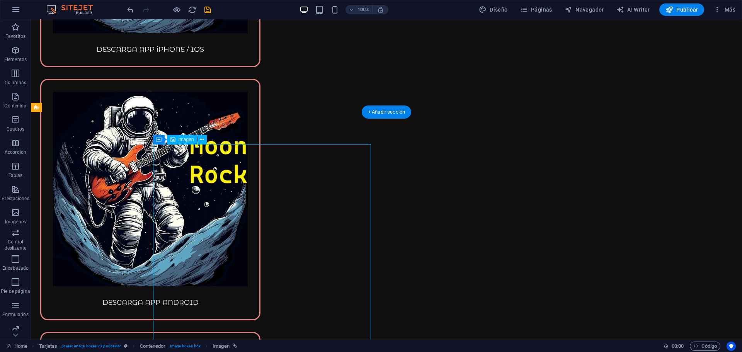
drag, startPoint x: 280, startPoint y: 260, endPoint x: 147, endPoint y: 262, distance: 132.9
select select "%"
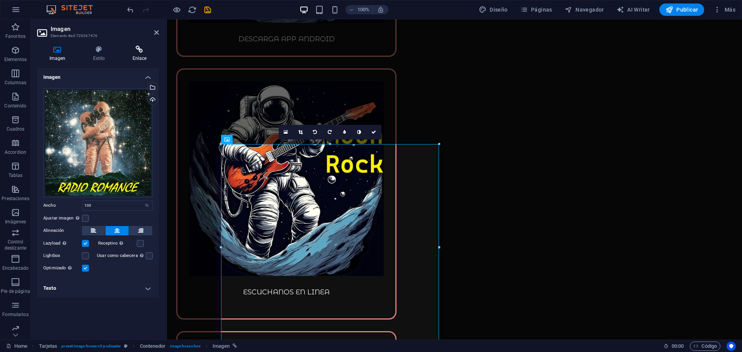
click at [142, 54] on h4 "Enlace" at bounding box center [139, 54] width 39 height 16
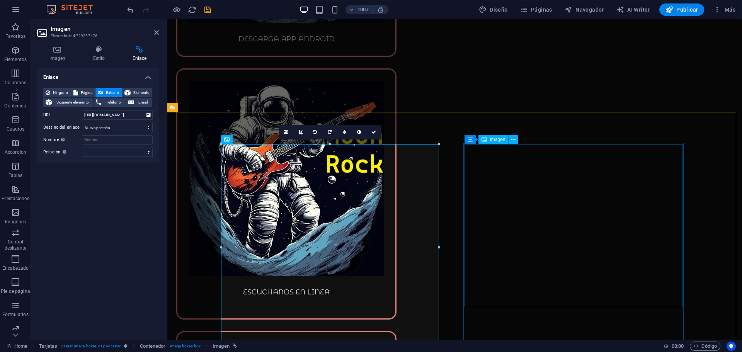
select select "%"
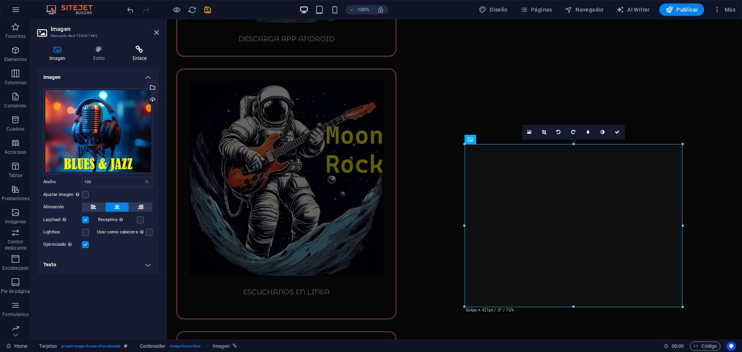
click at [140, 52] on icon at bounding box center [139, 50] width 39 height 8
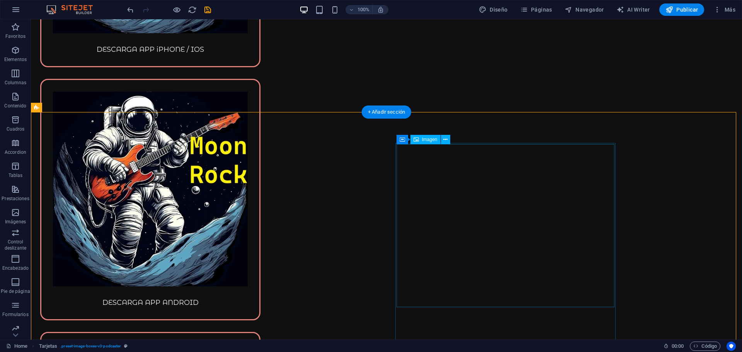
drag, startPoint x: 449, startPoint y: 221, endPoint x: 186, endPoint y: 231, distance: 263.7
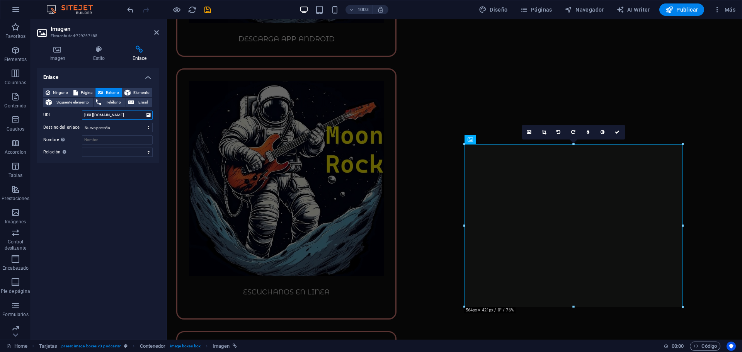
click at [131, 118] on input "[URL][DOMAIN_NAME]" at bounding box center [117, 115] width 71 height 9
click at [130, 118] on input "[URL][DOMAIN_NAME]" at bounding box center [117, 115] width 71 height 9
click at [129, 117] on input "[URL][DOMAIN_NAME]" at bounding box center [117, 115] width 71 height 9
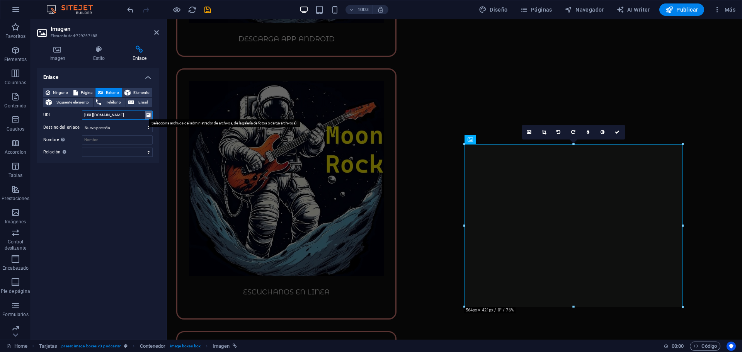
drag, startPoint x: 122, startPoint y: 116, endPoint x: 148, endPoint y: 116, distance: 25.5
click at [148, 116] on div "URL [URL][DOMAIN_NAME]" at bounding box center [97, 115] width 109 height 9
click at [130, 115] on input "[URL][DOMAIN_NAME]" at bounding box center [117, 115] width 71 height 9
drag, startPoint x: 701, startPoint y: 227, endPoint x: 690, endPoint y: 226, distance: 10.2
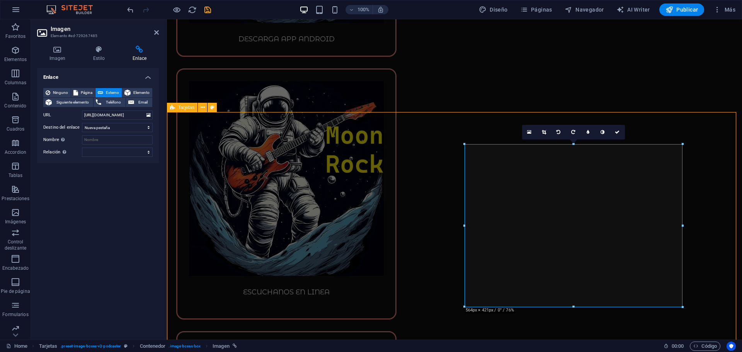
scroll to position [0, 0]
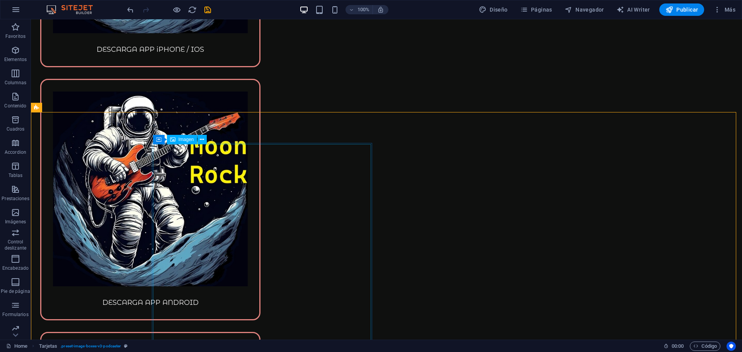
drag, startPoint x: 175, startPoint y: 204, endPoint x: 311, endPoint y: 204, distance: 136.0
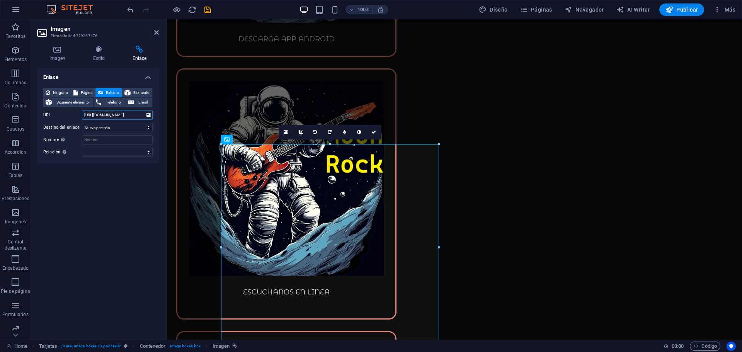
click at [119, 113] on input "[URL][DOMAIN_NAME]" at bounding box center [117, 115] width 71 height 9
drag, startPoint x: 119, startPoint y: 113, endPoint x: 148, endPoint y: 113, distance: 29.4
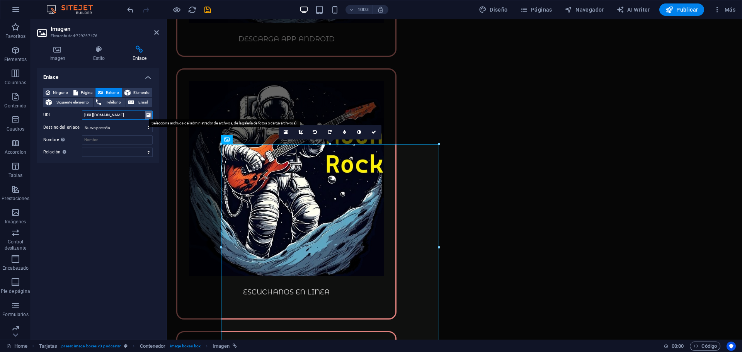
click at [148, 113] on div "URL [URL][DOMAIN_NAME]" at bounding box center [97, 115] width 109 height 9
click at [126, 117] on input "[URL][DOMAIN_NAME]" at bounding box center [117, 115] width 71 height 9
drag, startPoint x: 173, startPoint y: 190, endPoint x: 594, endPoint y: 262, distance: 427.6
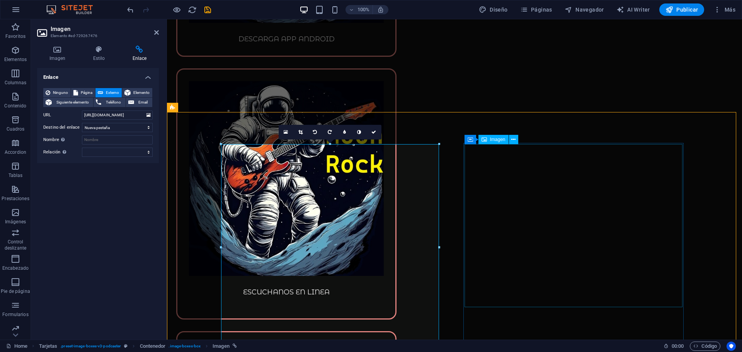
scroll to position [0, 0]
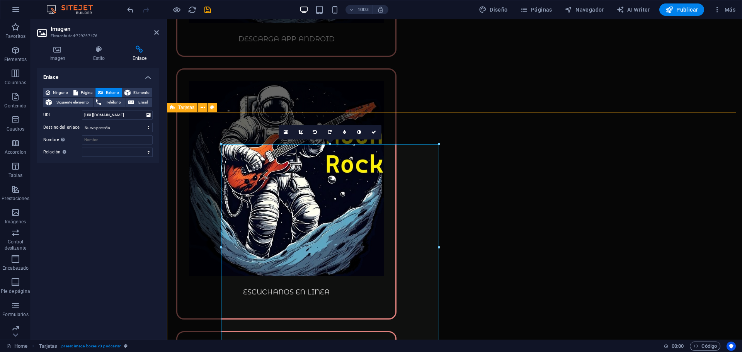
drag, startPoint x: 695, startPoint y: 228, endPoint x: 831, endPoint y: 228, distance: 136.0
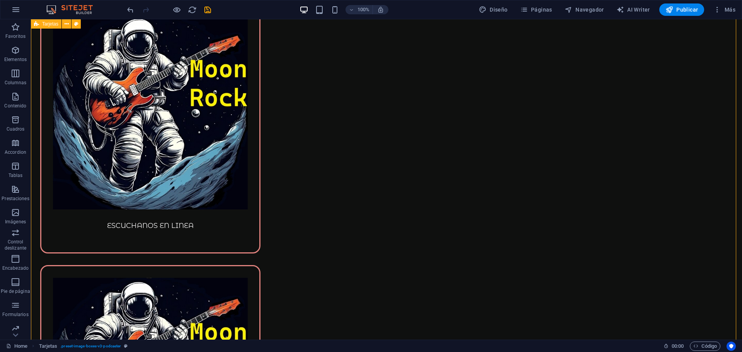
scroll to position [7071, 0]
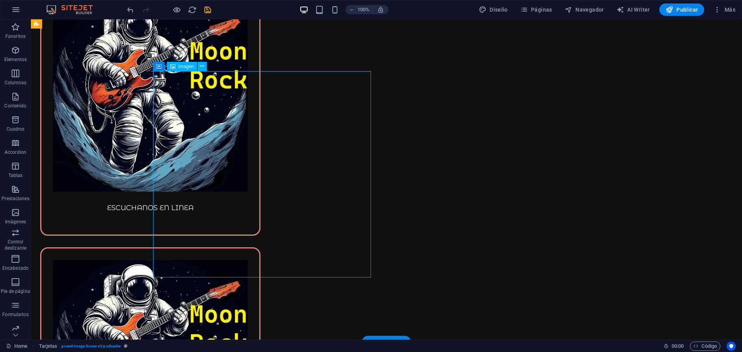
select select "%"
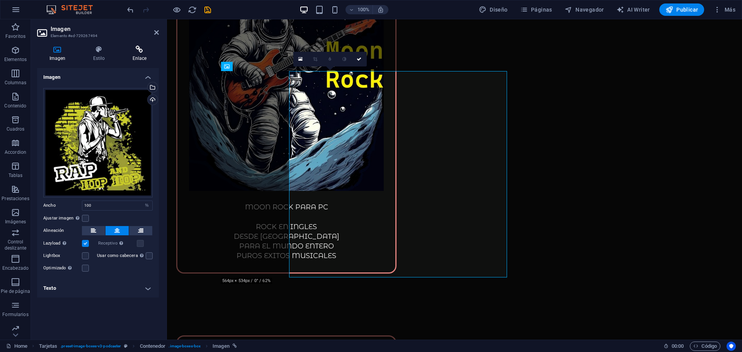
click at [141, 53] on icon at bounding box center [139, 50] width 39 height 8
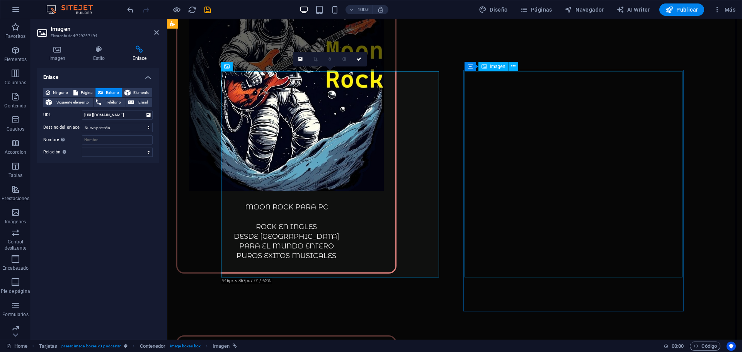
select select "%"
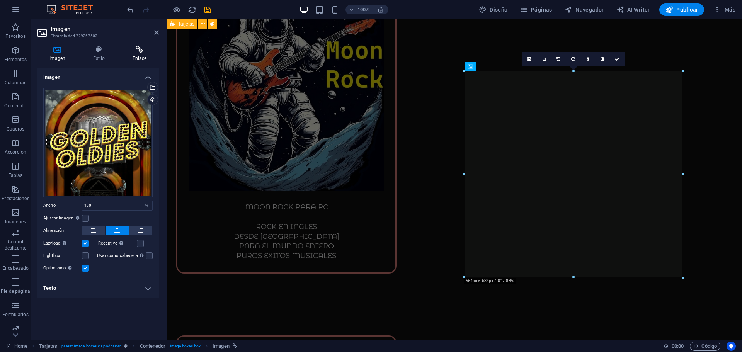
click at [141, 50] on icon at bounding box center [139, 50] width 39 height 8
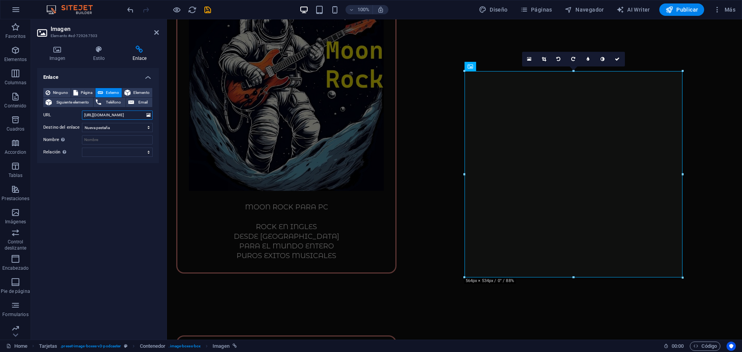
click at [131, 112] on input "[URL][DOMAIN_NAME]" at bounding box center [117, 115] width 71 height 9
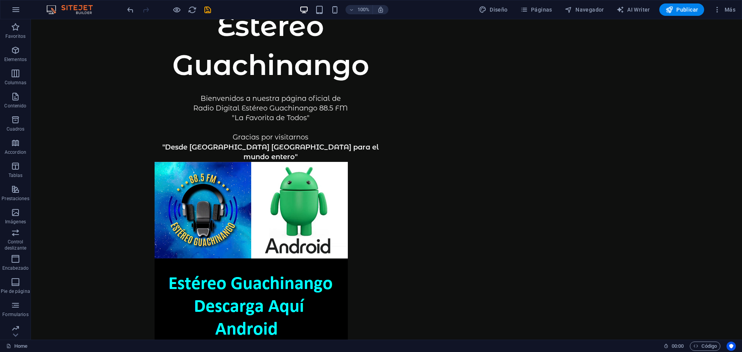
scroll to position [0, 0]
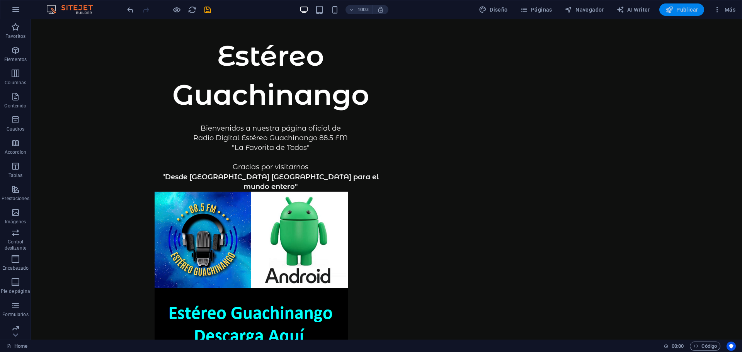
click at [690, 13] on span "Publicar" at bounding box center [681, 10] width 33 height 8
checkbox input "false"
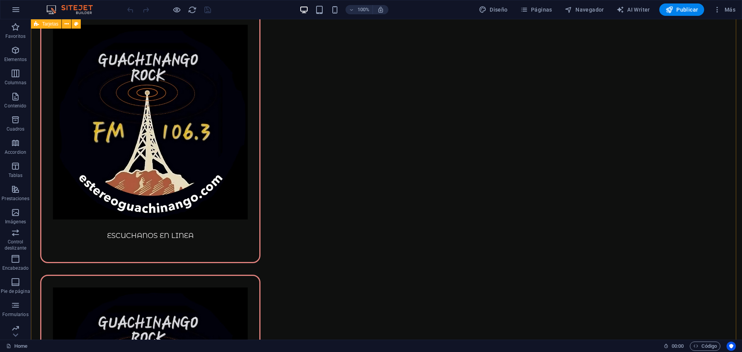
scroll to position [6012, 0]
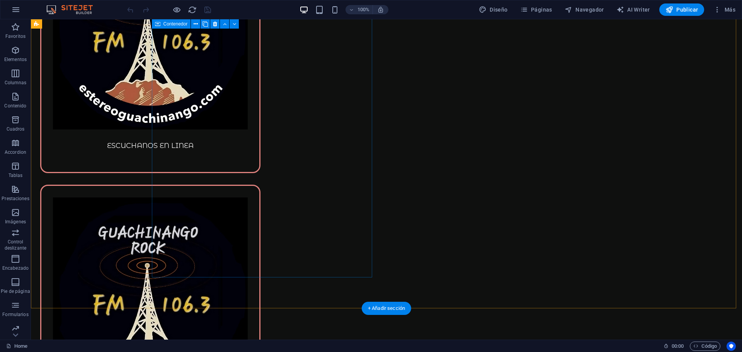
drag, startPoint x: 335, startPoint y: 136, endPoint x: 198, endPoint y: 150, distance: 138.3
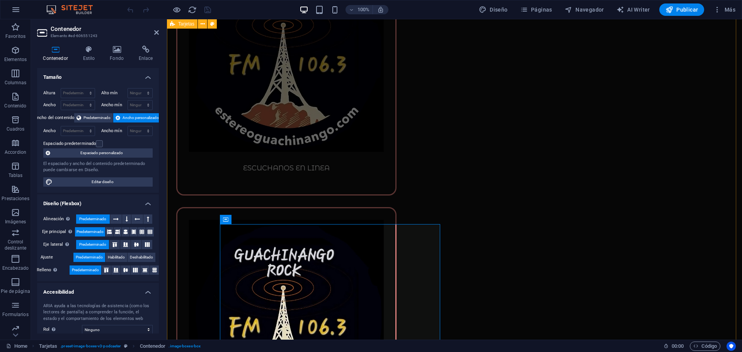
scroll to position [5703, 0]
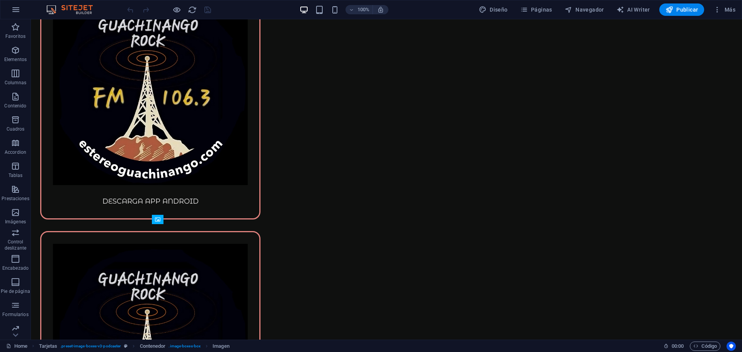
drag, startPoint x: 231, startPoint y: 262, endPoint x: 352, endPoint y: 255, distance: 121.6
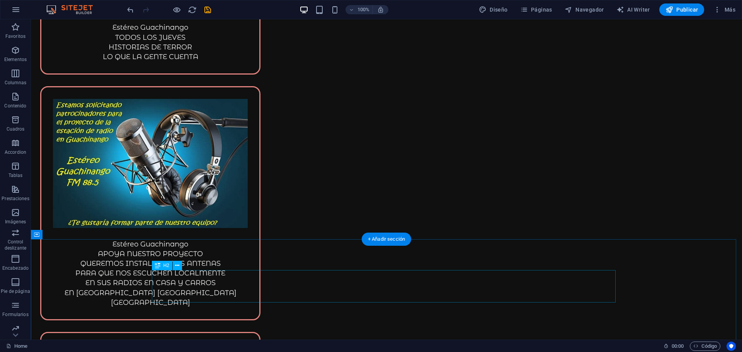
scroll to position [7858, 0]
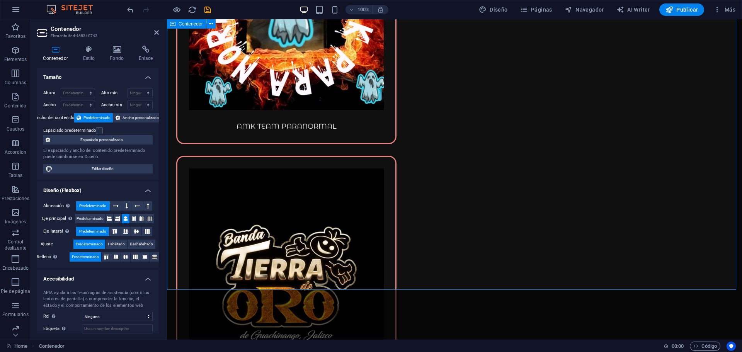
scroll to position [7897, 0]
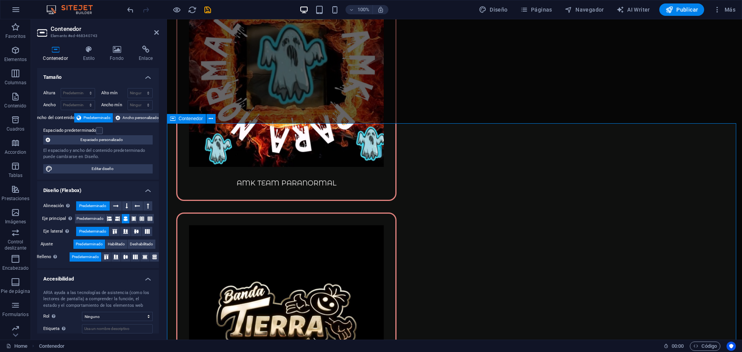
click at [122, 51] on icon at bounding box center [117, 50] width 26 height 8
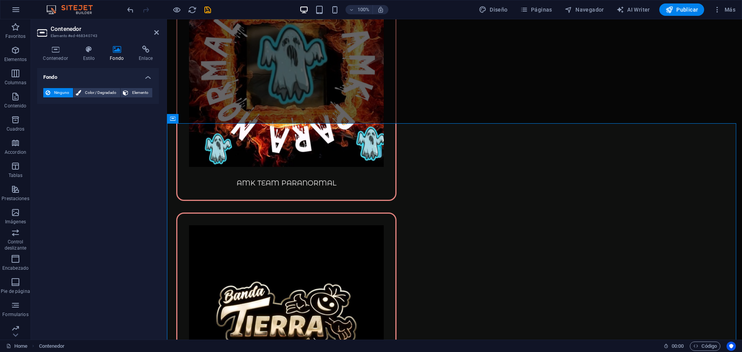
click at [57, 78] on h4 "Fondo" at bounding box center [98, 75] width 122 height 14
click at [150, 78] on h4 "Fondo" at bounding box center [98, 77] width 122 height 19
click at [141, 91] on span "Elemento" at bounding box center [140, 92] width 19 height 9
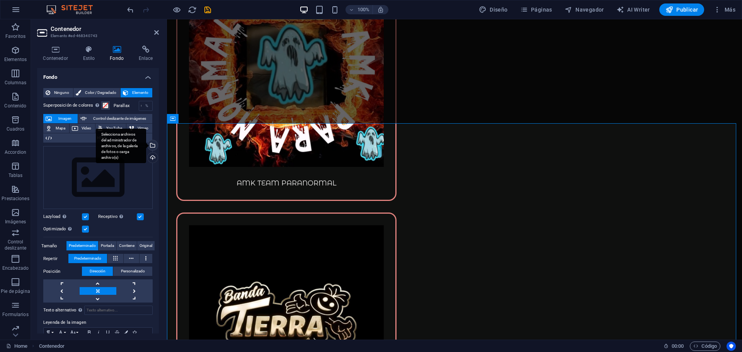
click at [151, 144] on div "Selecciona archivos del administrador de archivos, de la galería de fotos o car…" at bounding box center [152, 146] width 12 height 12
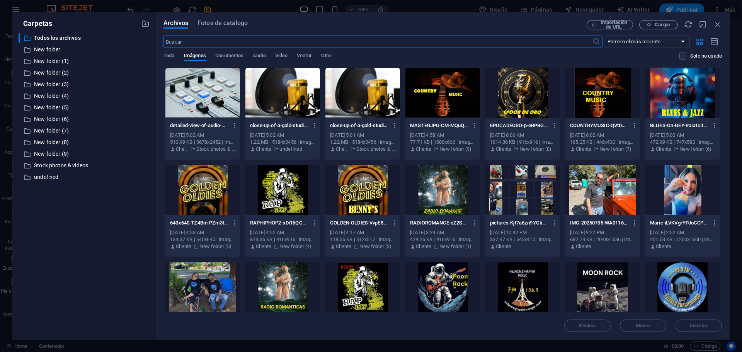
scroll to position [6601, 0]
click at [145, 24] on icon "button" at bounding box center [145, 23] width 9 height 9
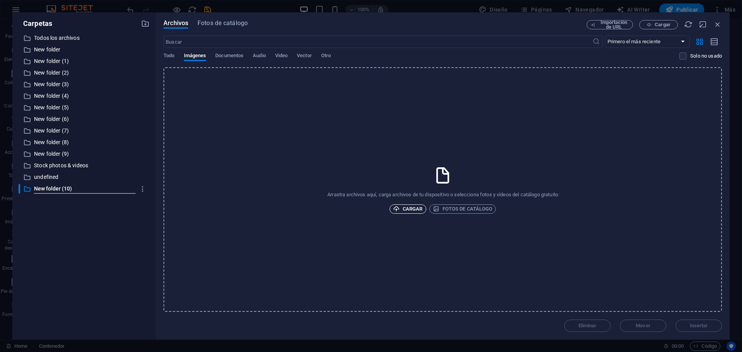
click at [409, 206] on span "Cargar" at bounding box center [408, 208] width 30 height 9
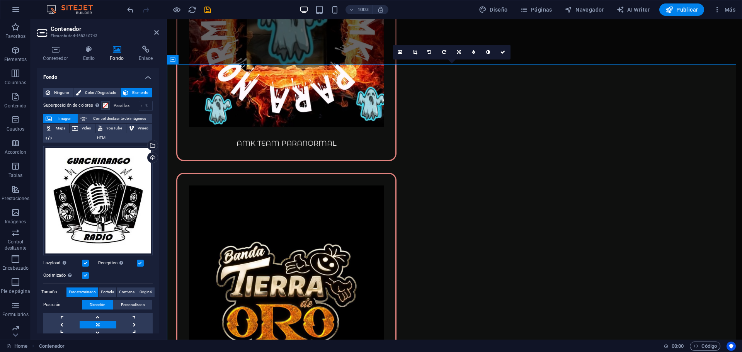
scroll to position [7897, 0]
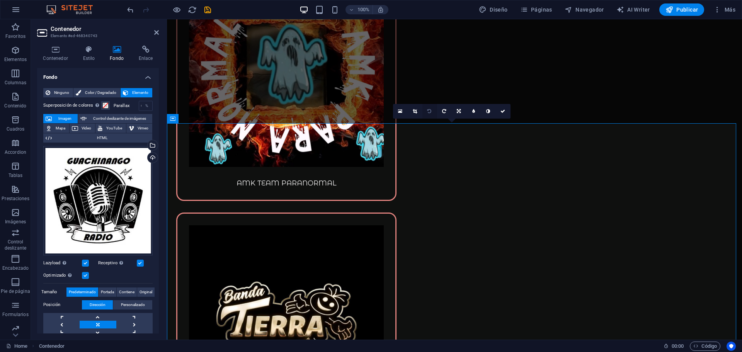
click at [430, 111] on icon at bounding box center [429, 111] width 4 height 5
click at [427, 109] on link at bounding box center [429, 111] width 15 height 15
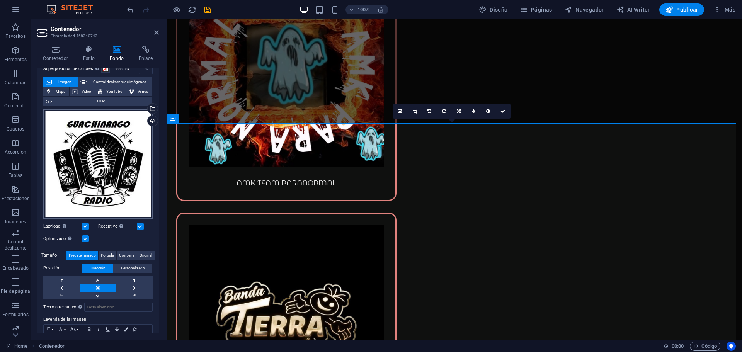
scroll to position [0, 0]
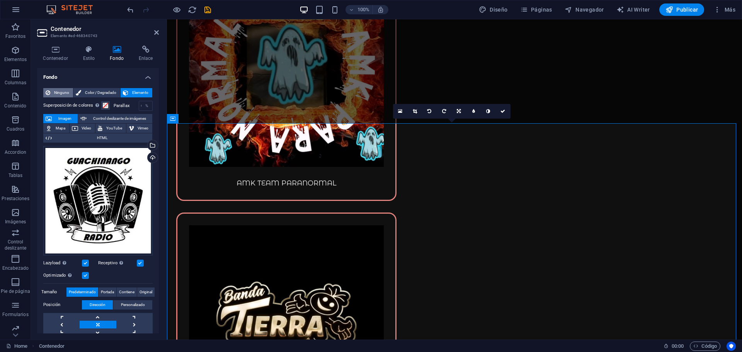
click at [60, 94] on span "Ninguno" at bounding box center [62, 92] width 18 height 9
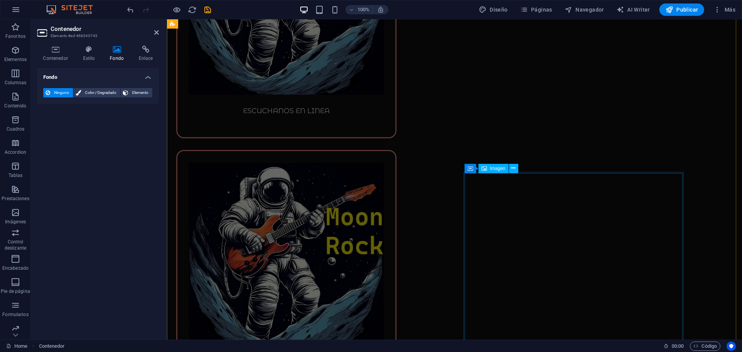
scroll to position [6737, 0]
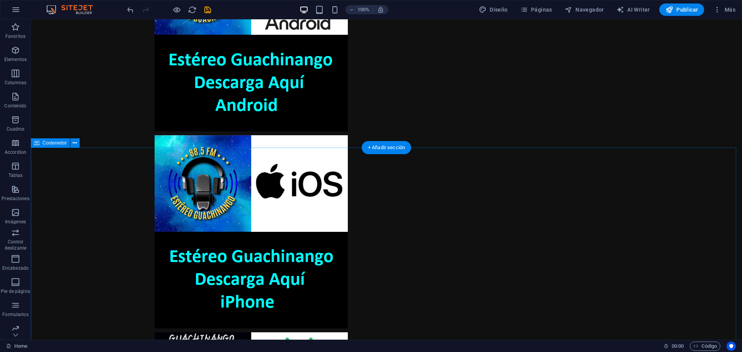
scroll to position [285, 0]
